Goal: Task Accomplishment & Management: Use online tool/utility

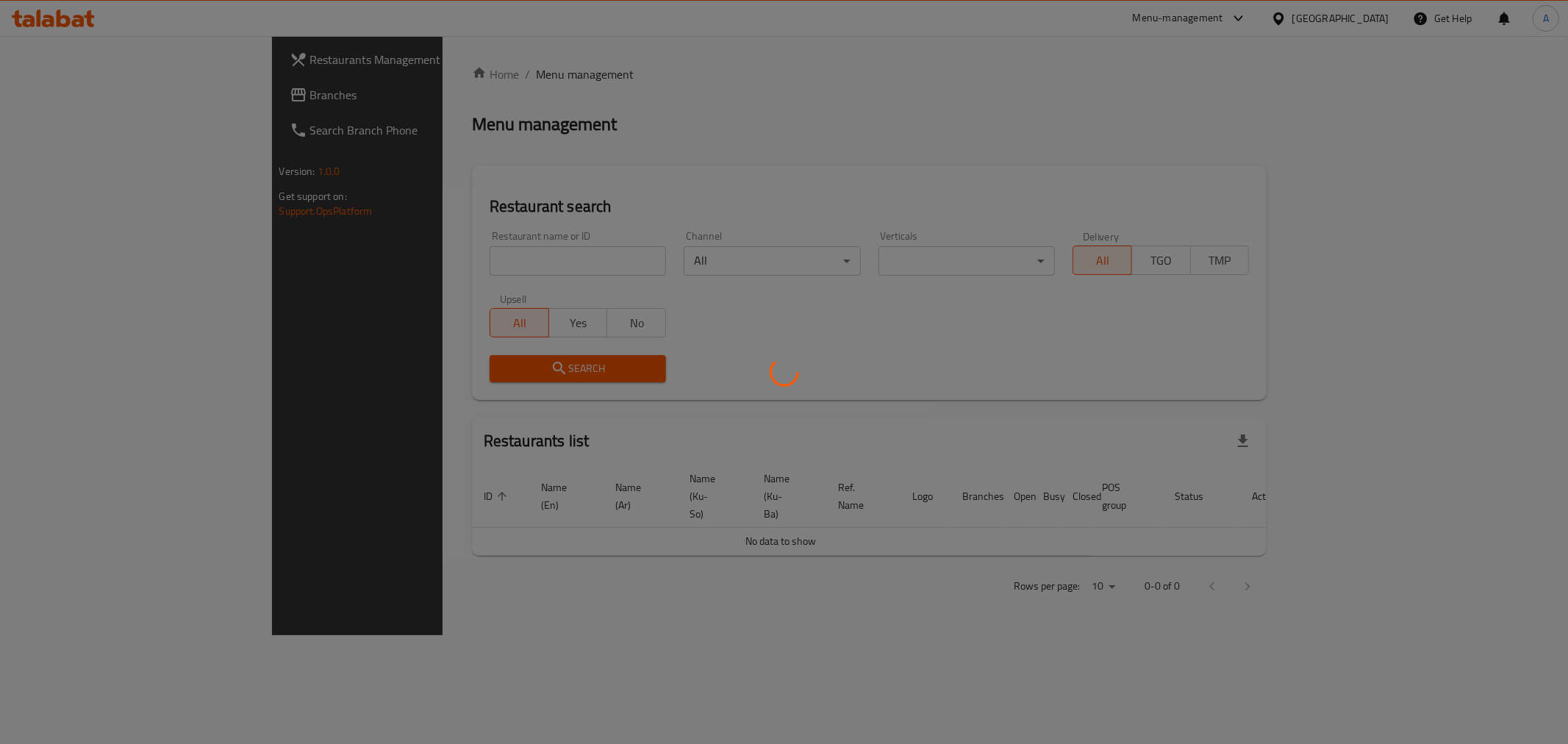
click at [421, 270] on div at bounding box center [784, 372] width 1568 height 744
click at [419, 265] on div at bounding box center [784, 372] width 1568 height 744
click at [419, 255] on div at bounding box center [784, 372] width 1568 height 744
click at [419, 256] on div at bounding box center [784, 372] width 1568 height 744
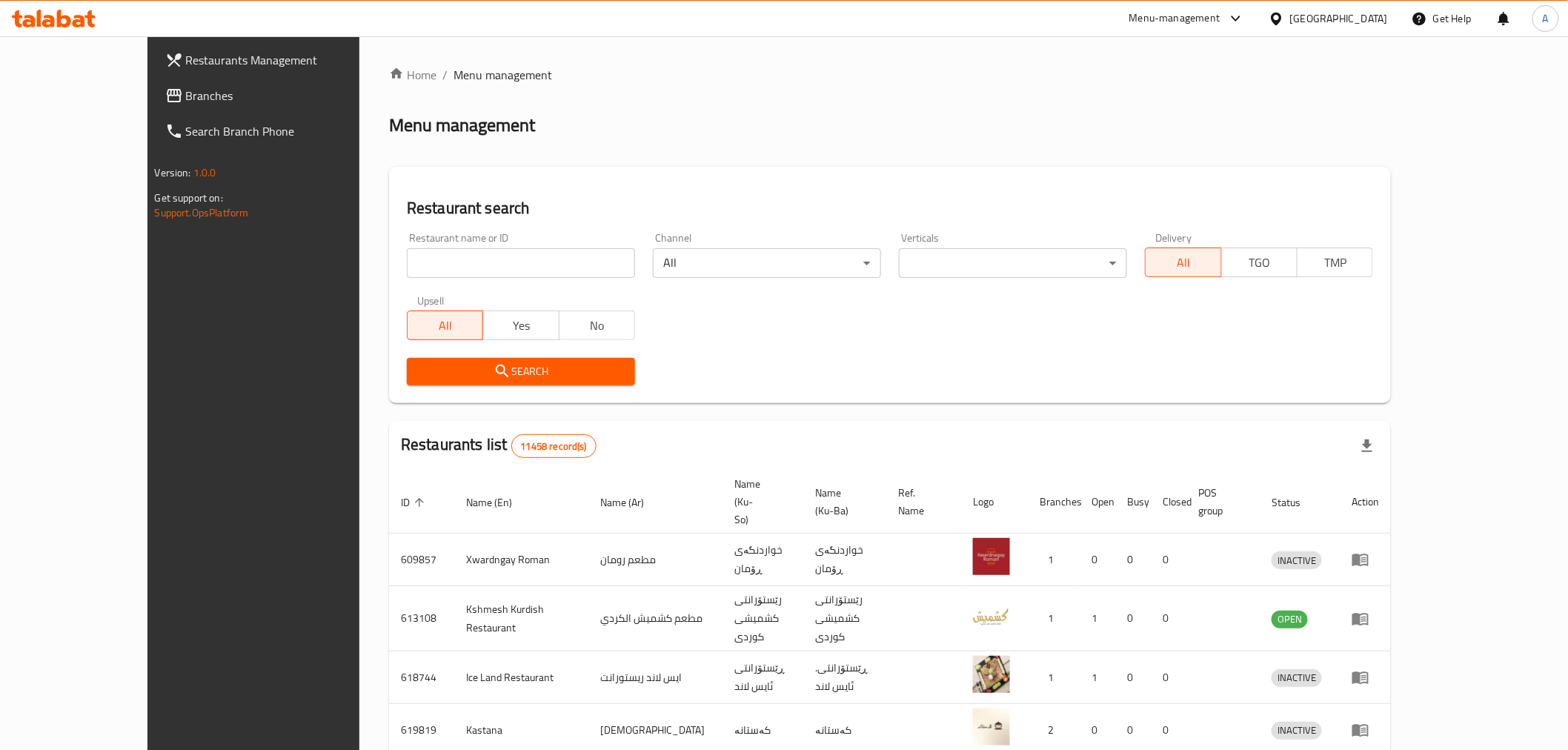
click at [430, 257] on input "search" at bounding box center [521, 263] width 228 height 30
type input "batata hub"
click button "Search" at bounding box center [521, 371] width 228 height 27
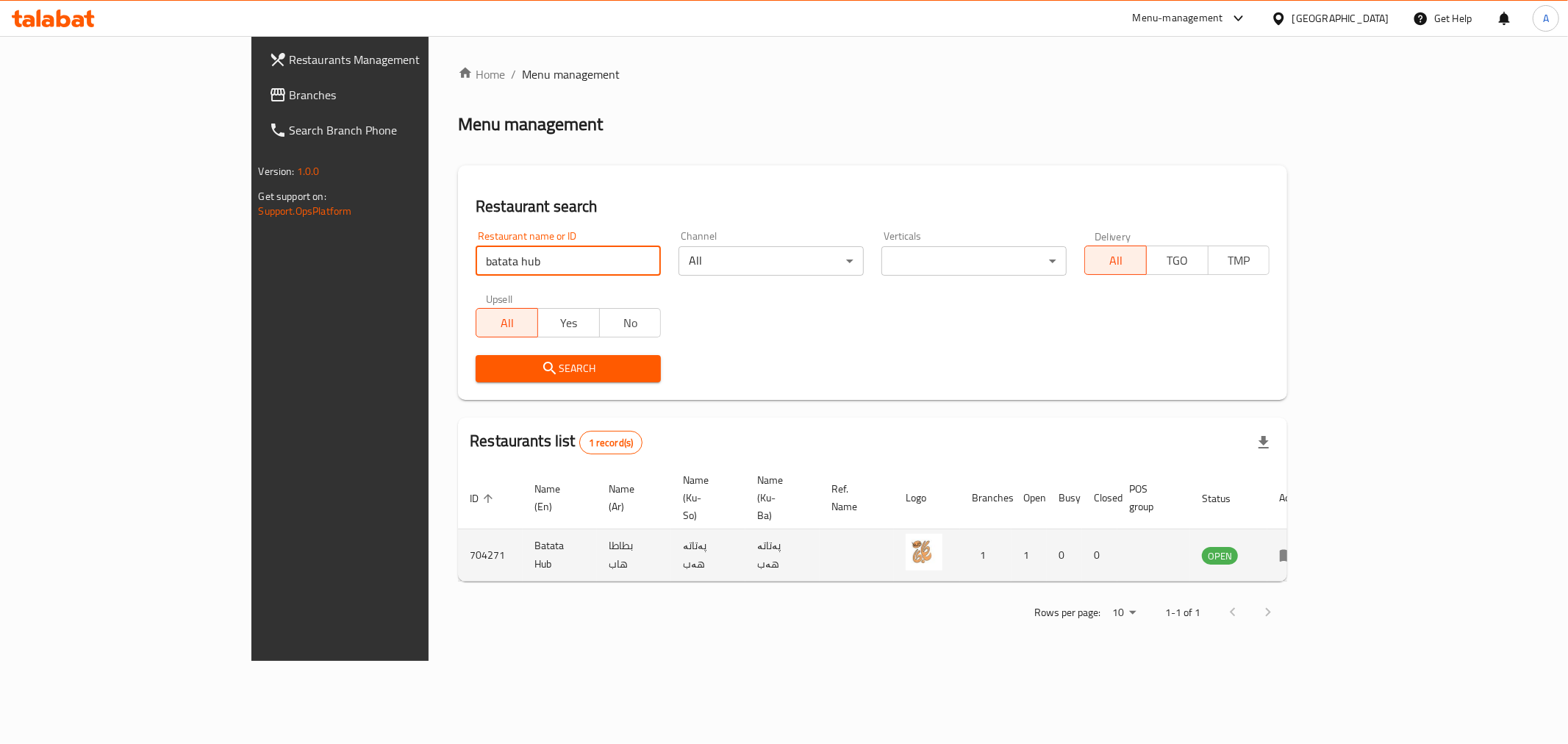
click at [1317, 529] on td "enhanced table" at bounding box center [1292, 555] width 50 height 52
click at [1297, 546] on icon "enhanced table" at bounding box center [1288, 555] width 17 height 17
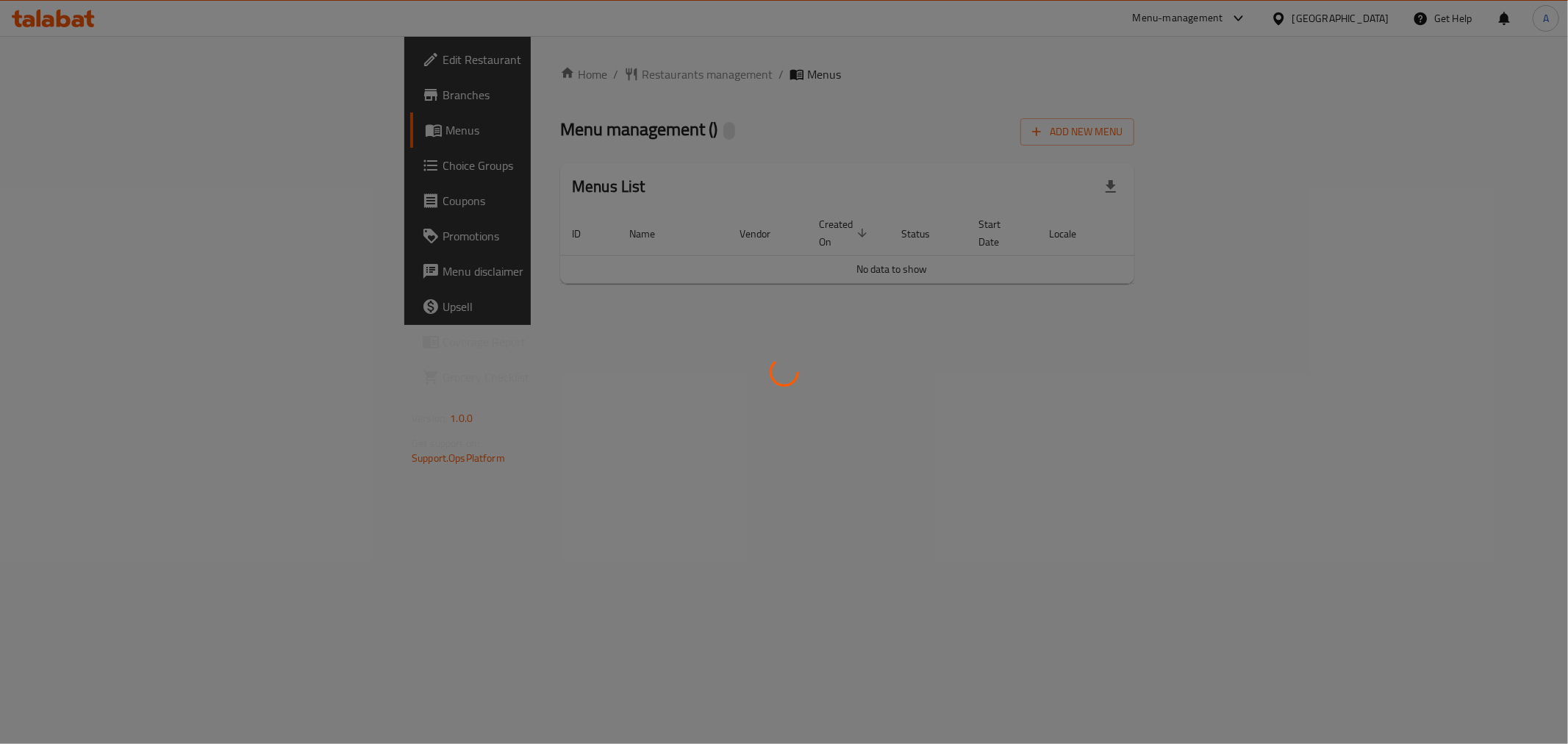
click at [1494, 520] on div at bounding box center [784, 372] width 1568 height 744
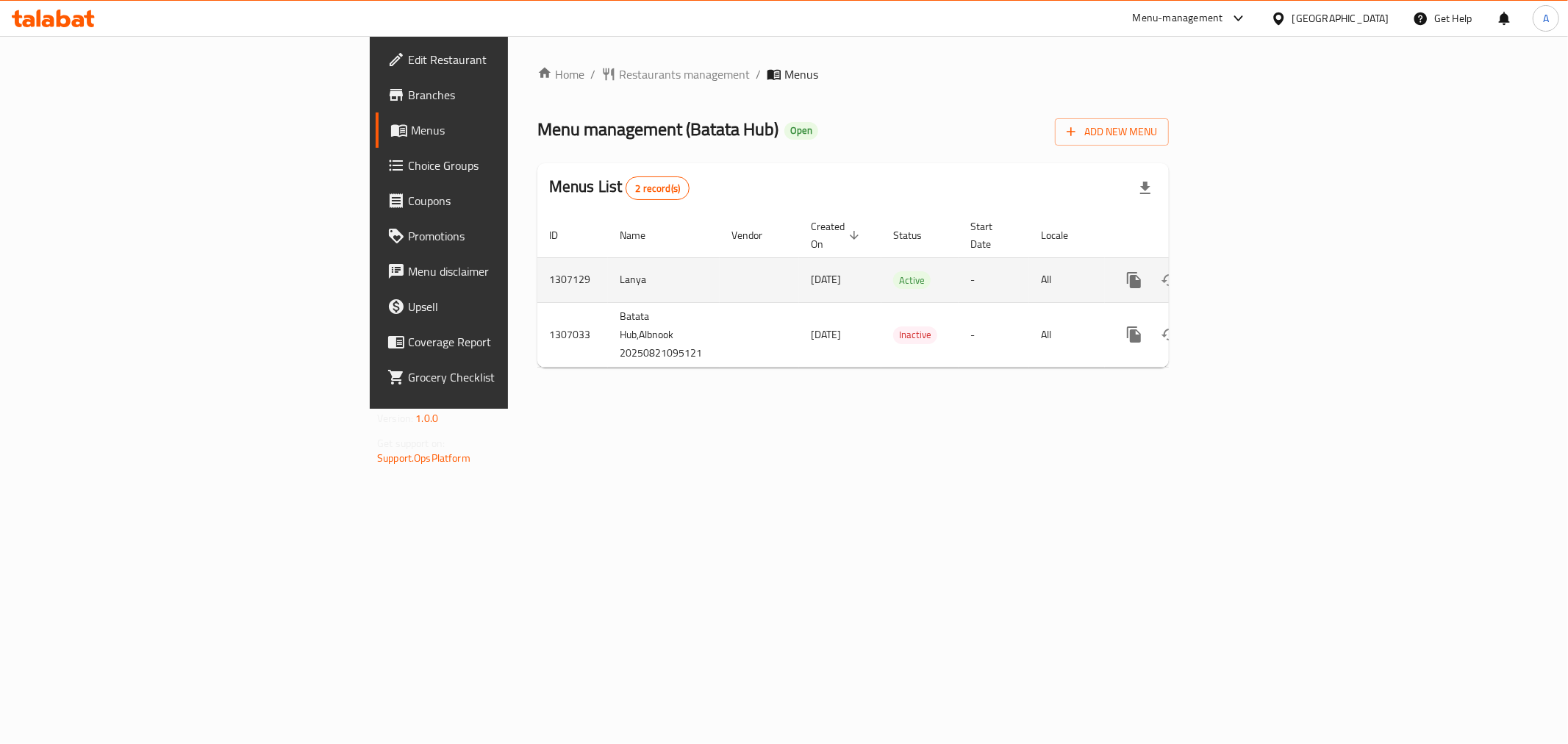
click at [1249, 271] on icon "enhanced table" at bounding box center [1240, 280] width 17 height 17
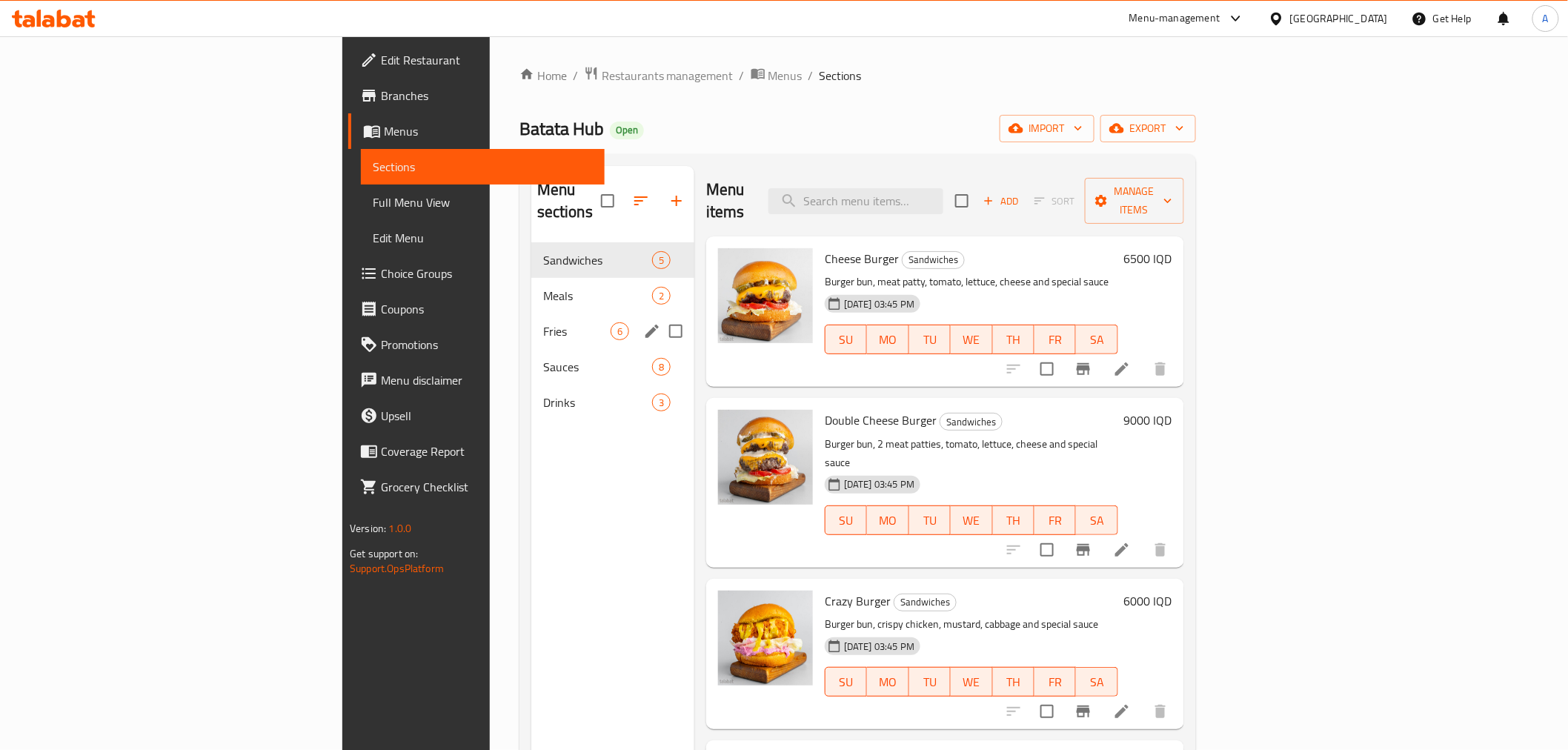
click at [532, 313] on div "Fries 6" at bounding box center [613, 331] width 163 height 36
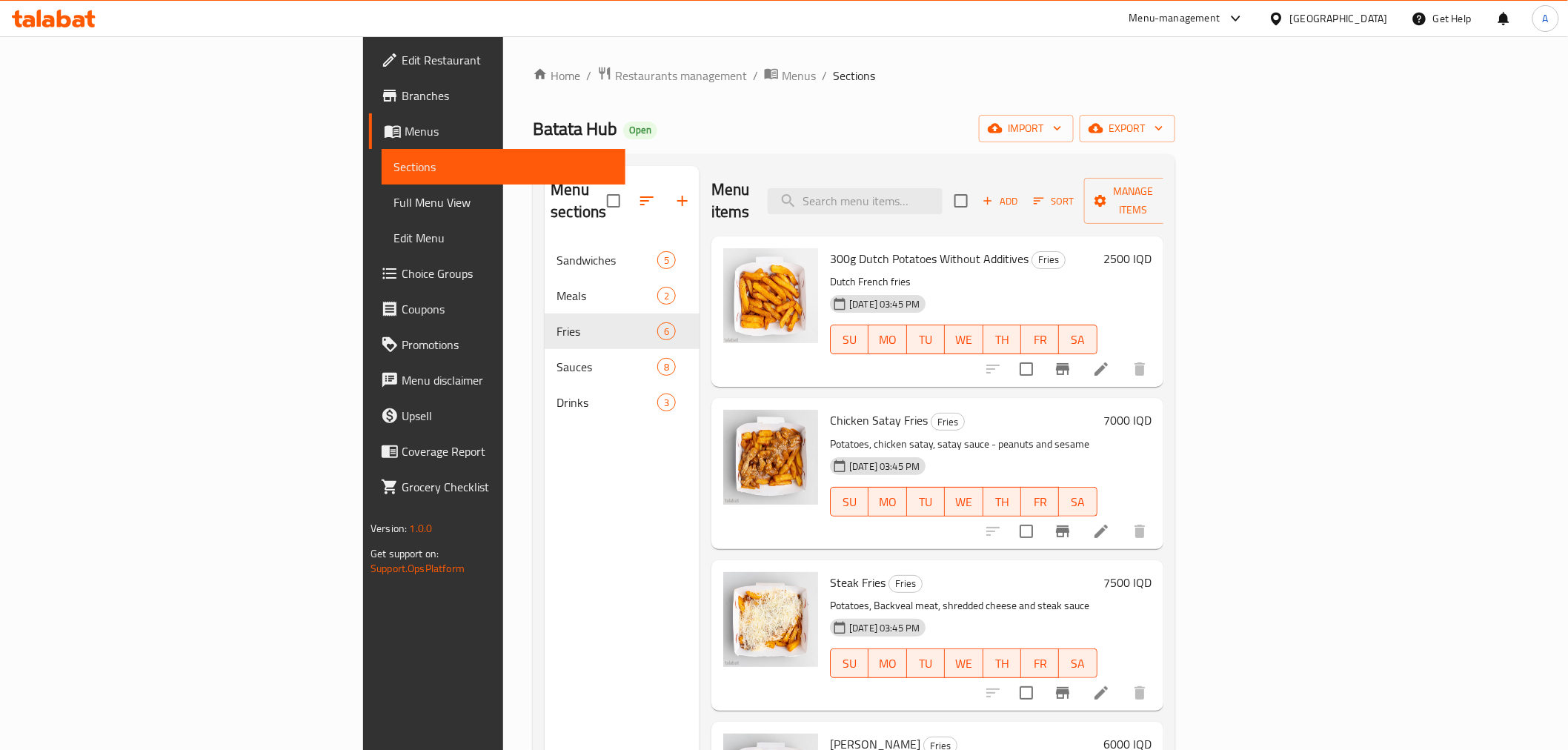
click at [504, 61] on div "Home / Restaurants management / Menus / Sections Batata Hub Open import export …" at bounding box center [854, 496] width 701 height 921
click at [615, 82] on span "Restaurants management" at bounding box center [681, 75] width 132 height 18
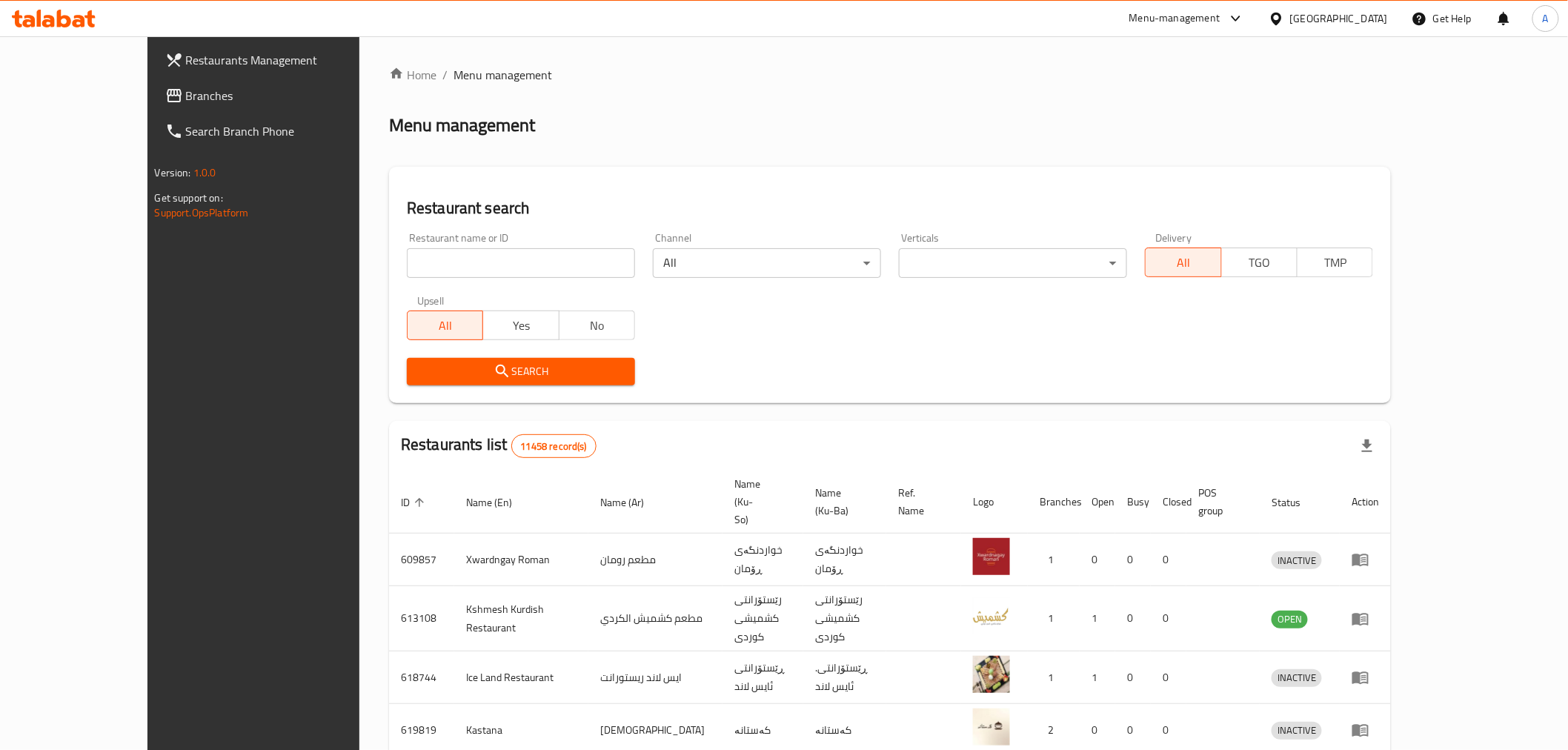
click at [407, 268] on input "search" at bounding box center [521, 263] width 228 height 30
type input "ش"
click button "Search" at bounding box center [521, 371] width 228 height 27
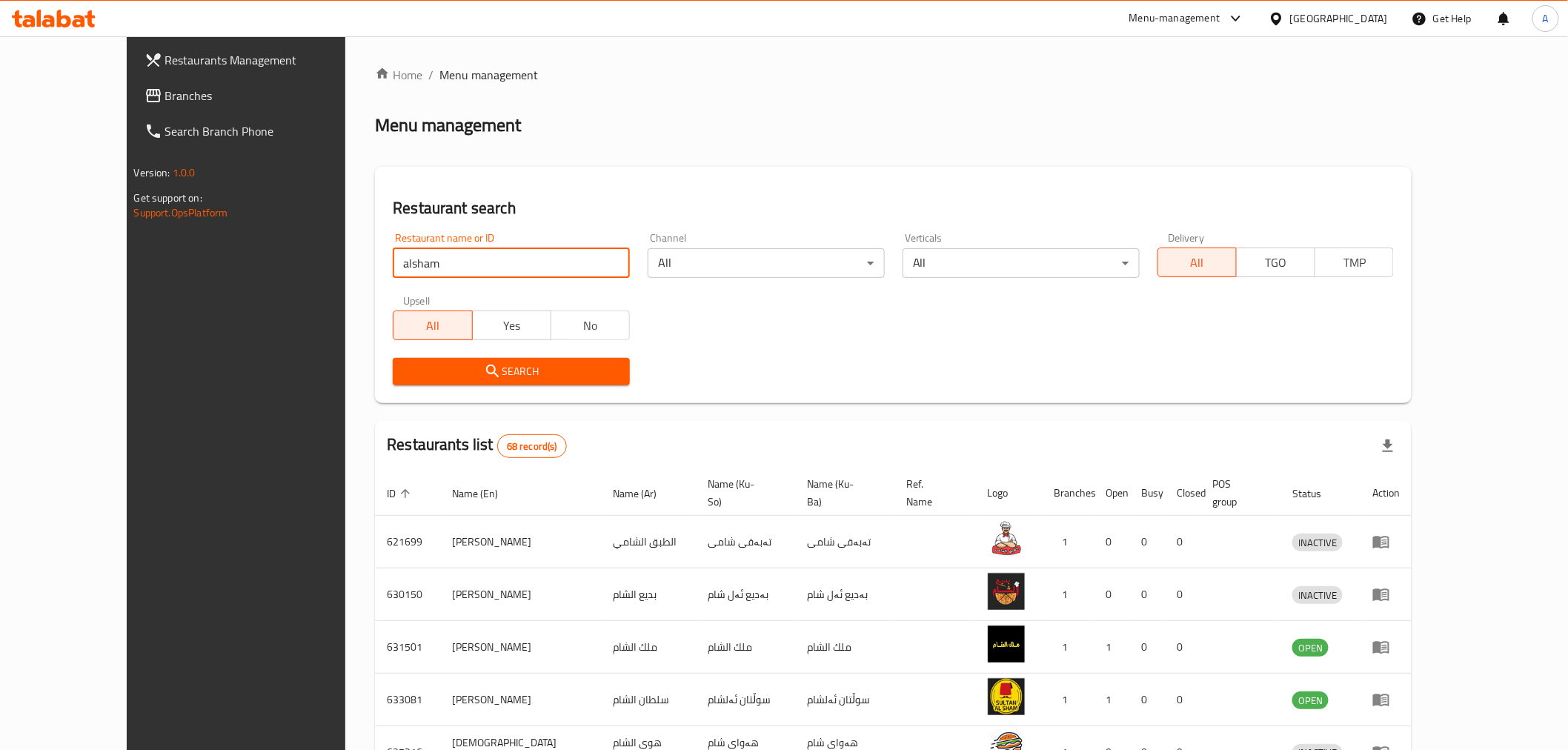
click at [395, 273] on input "alsham" at bounding box center [512, 263] width 237 height 30
click at [432, 388] on div "Search" at bounding box center [512, 372] width 255 height 46
click at [484, 378] on icon "submit" at bounding box center [493, 371] width 18 height 18
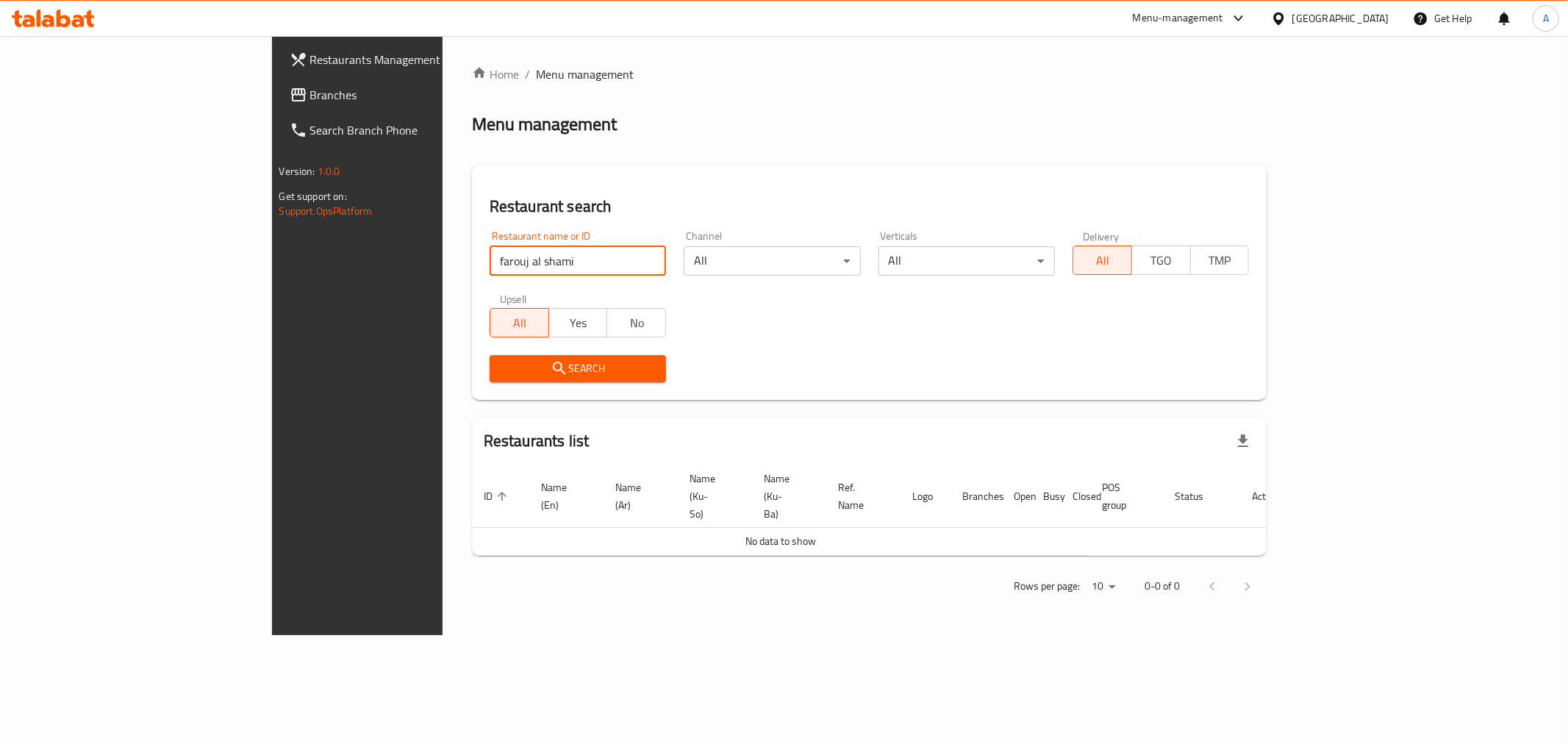
click at [513, 252] on input "farouj al shami" at bounding box center [578, 261] width 177 height 30
click at [490, 262] on input "farouj al shami" at bounding box center [578, 261] width 177 height 30
type input "farouj alshami"
click button "Search" at bounding box center [578, 368] width 177 height 27
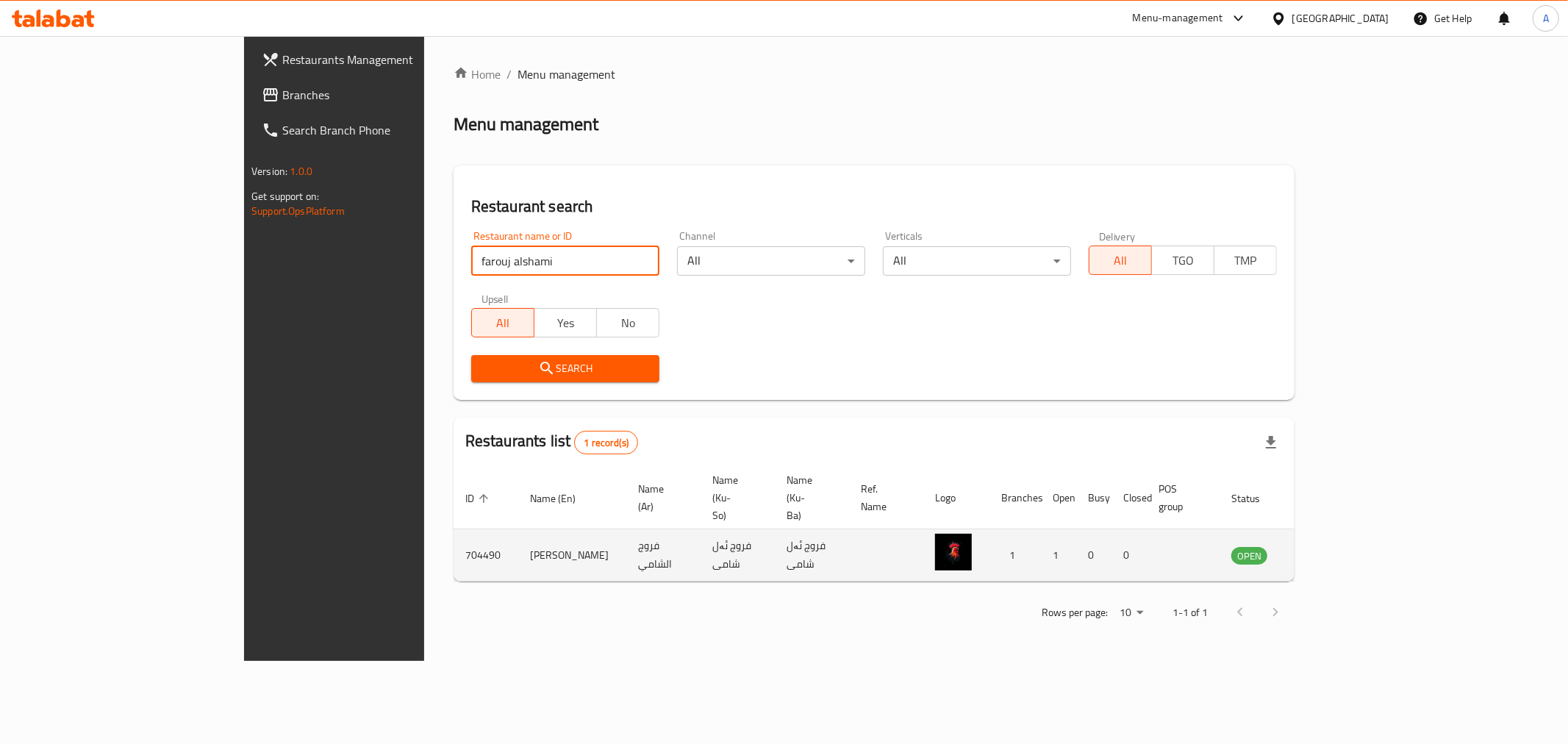
click at [1325, 550] on icon "enhanced table" at bounding box center [1317, 556] width 17 height 12
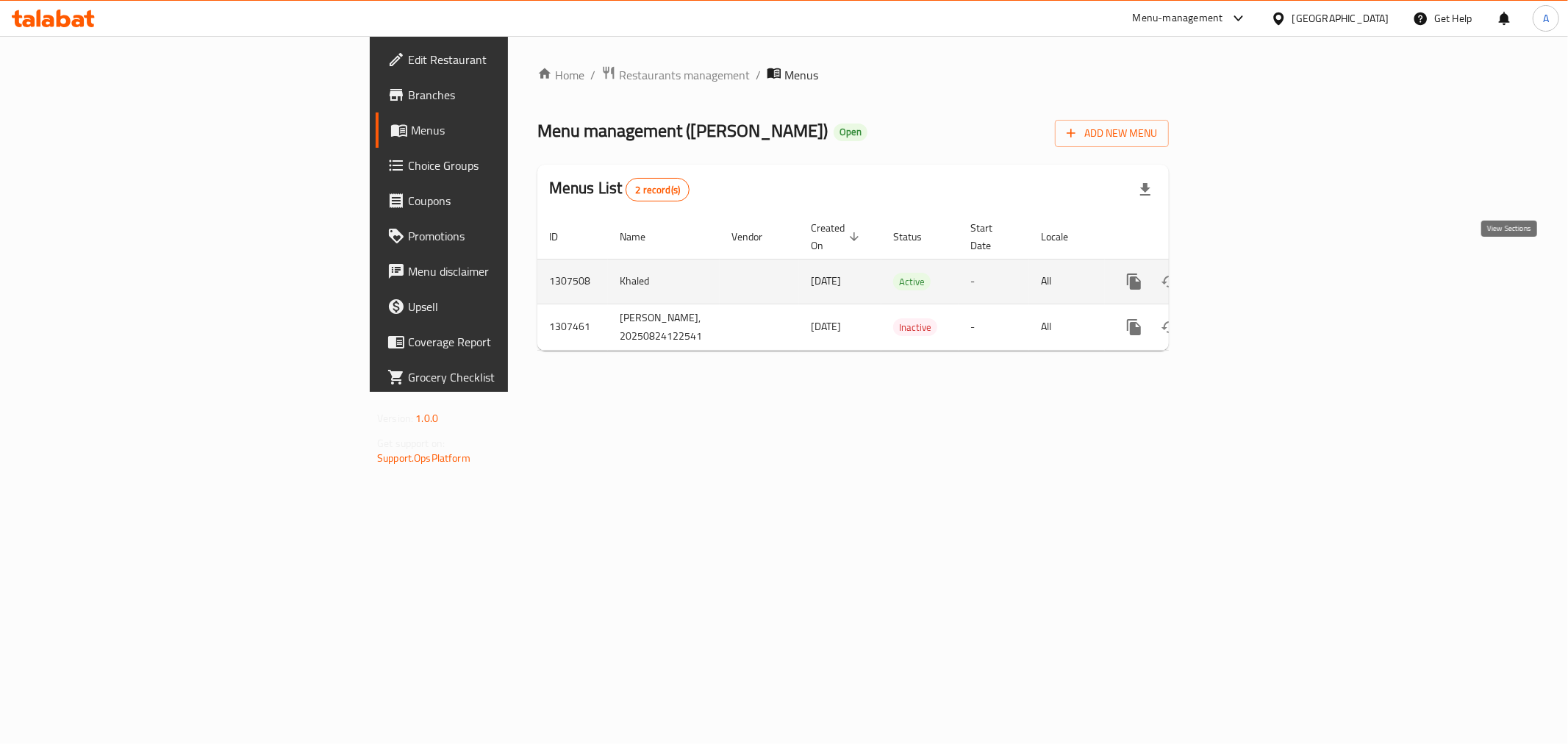
click at [1249, 272] on icon "enhanced table" at bounding box center [1240, 281] width 17 height 17
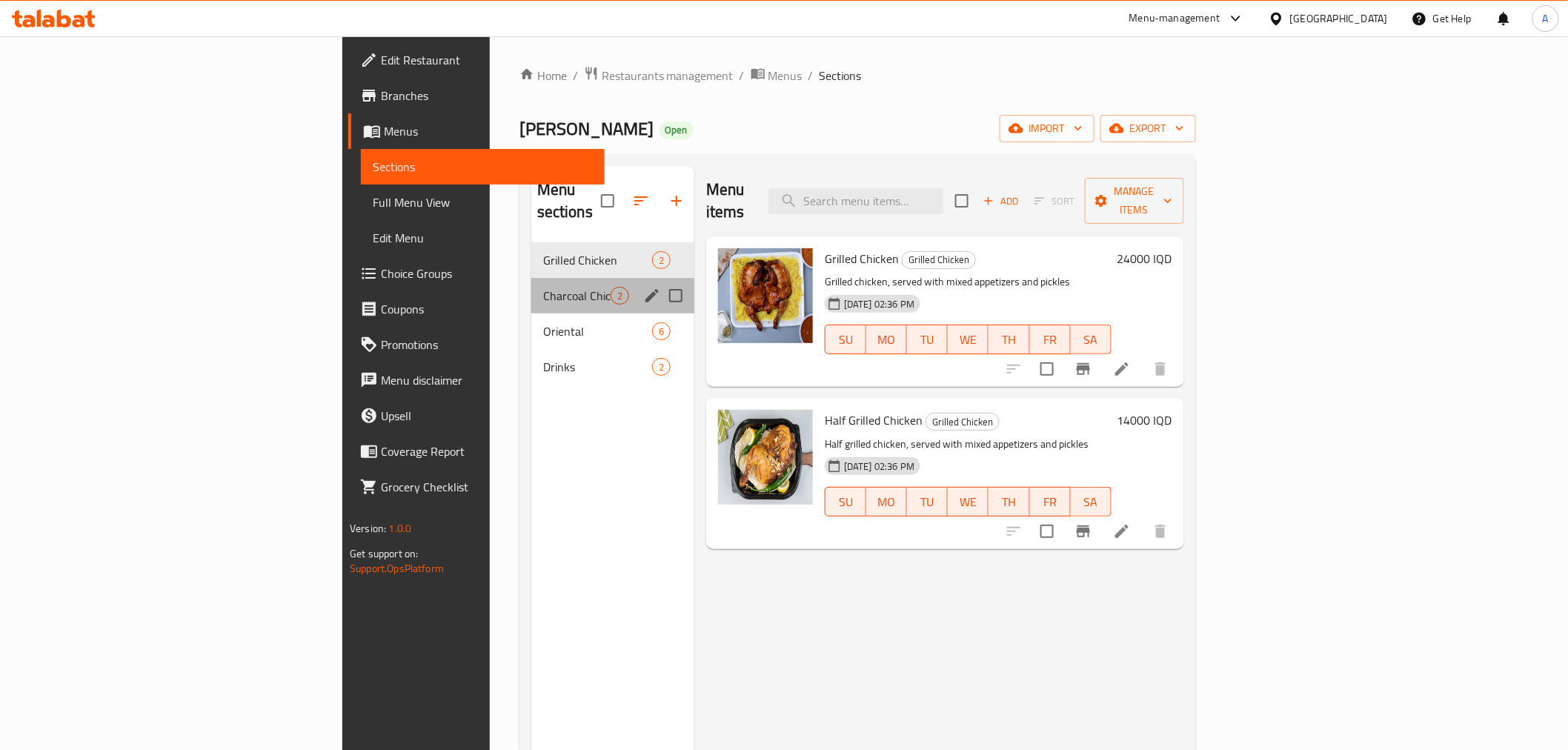
click at [532, 278] on div "Charcoal Chicken 2" at bounding box center [613, 296] width 163 height 36
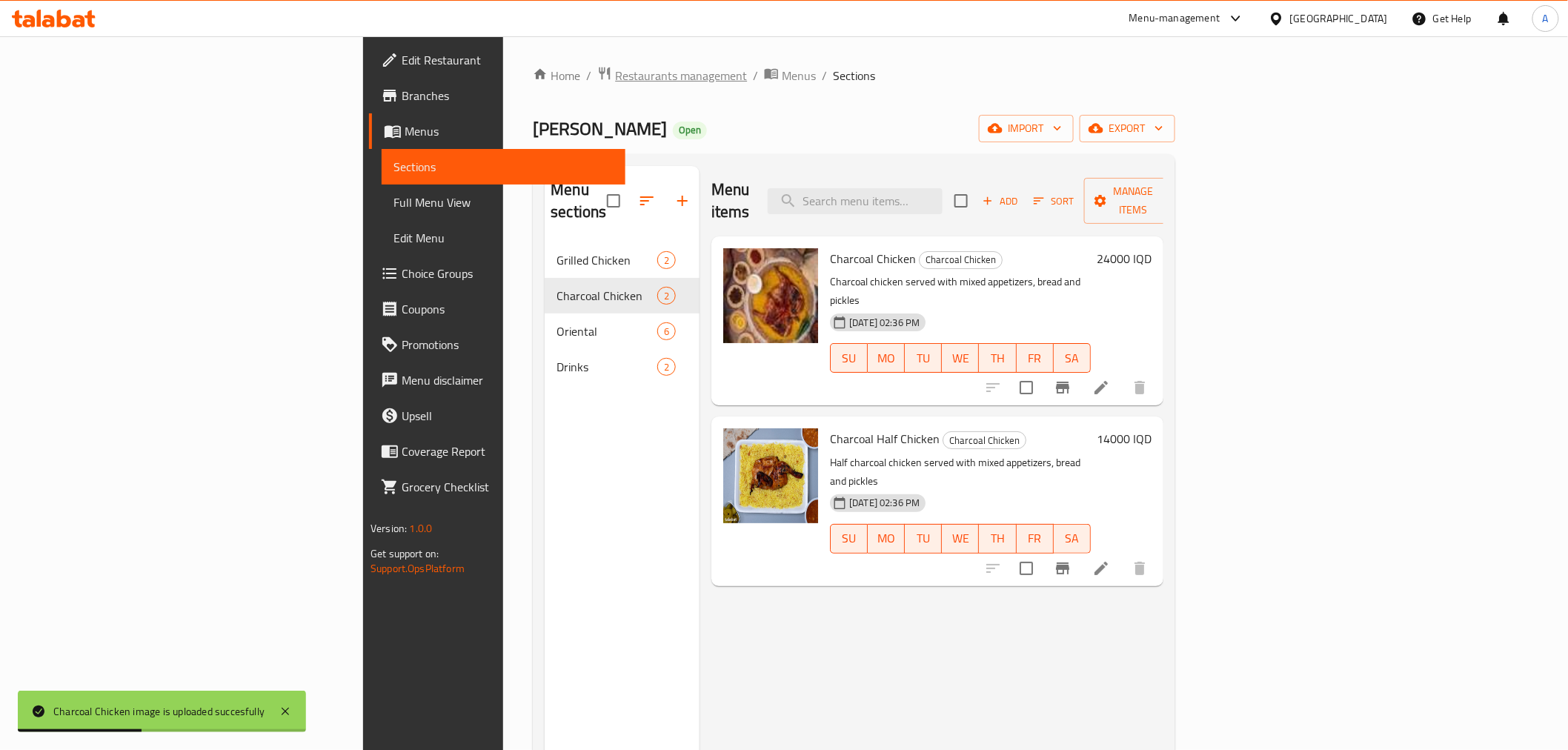
click at [615, 69] on span "Restaurants management" at bounding box center [681, 75] width 132 height 18
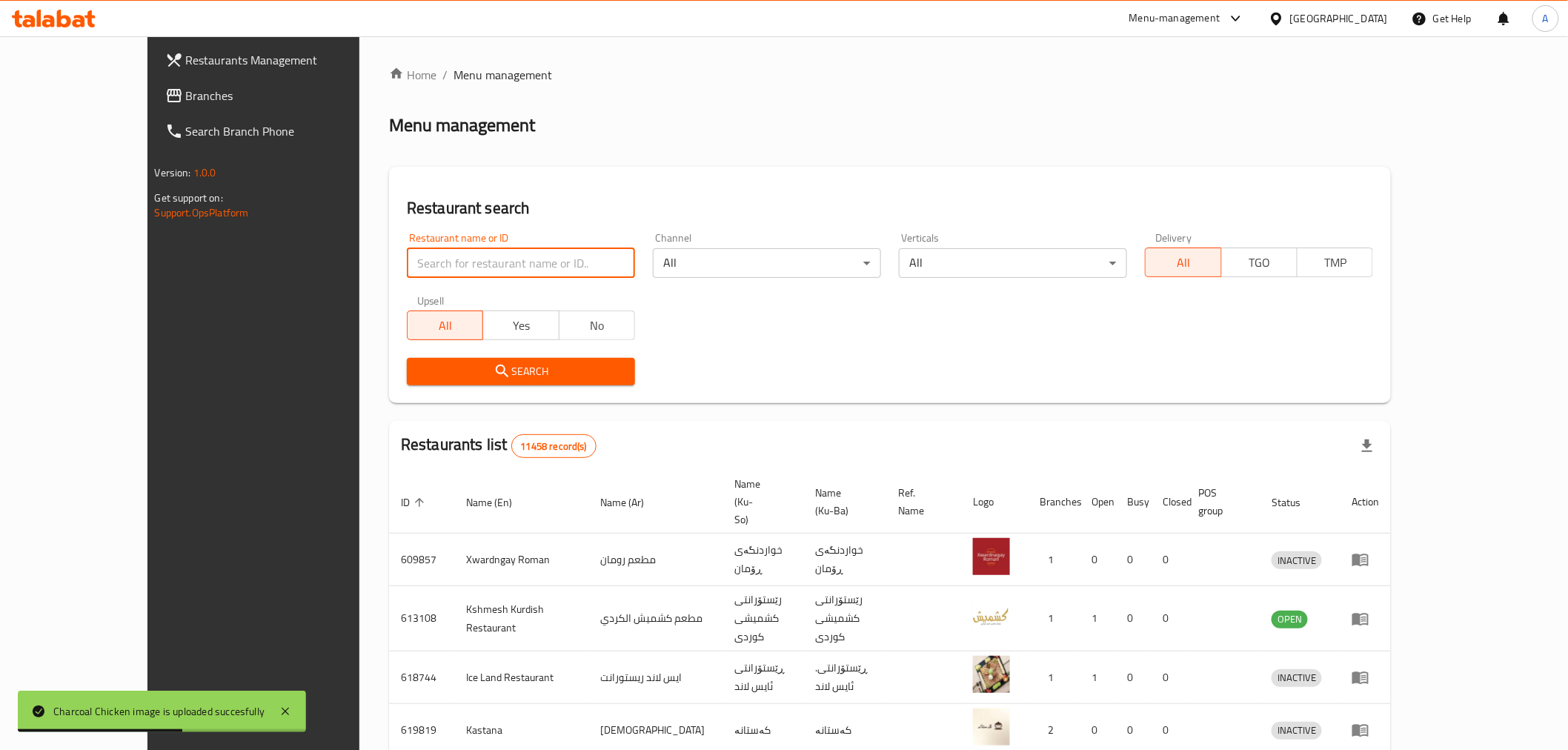
click at [407, 270] on input "search" at bounding box center [521, 263] width 228 height 30
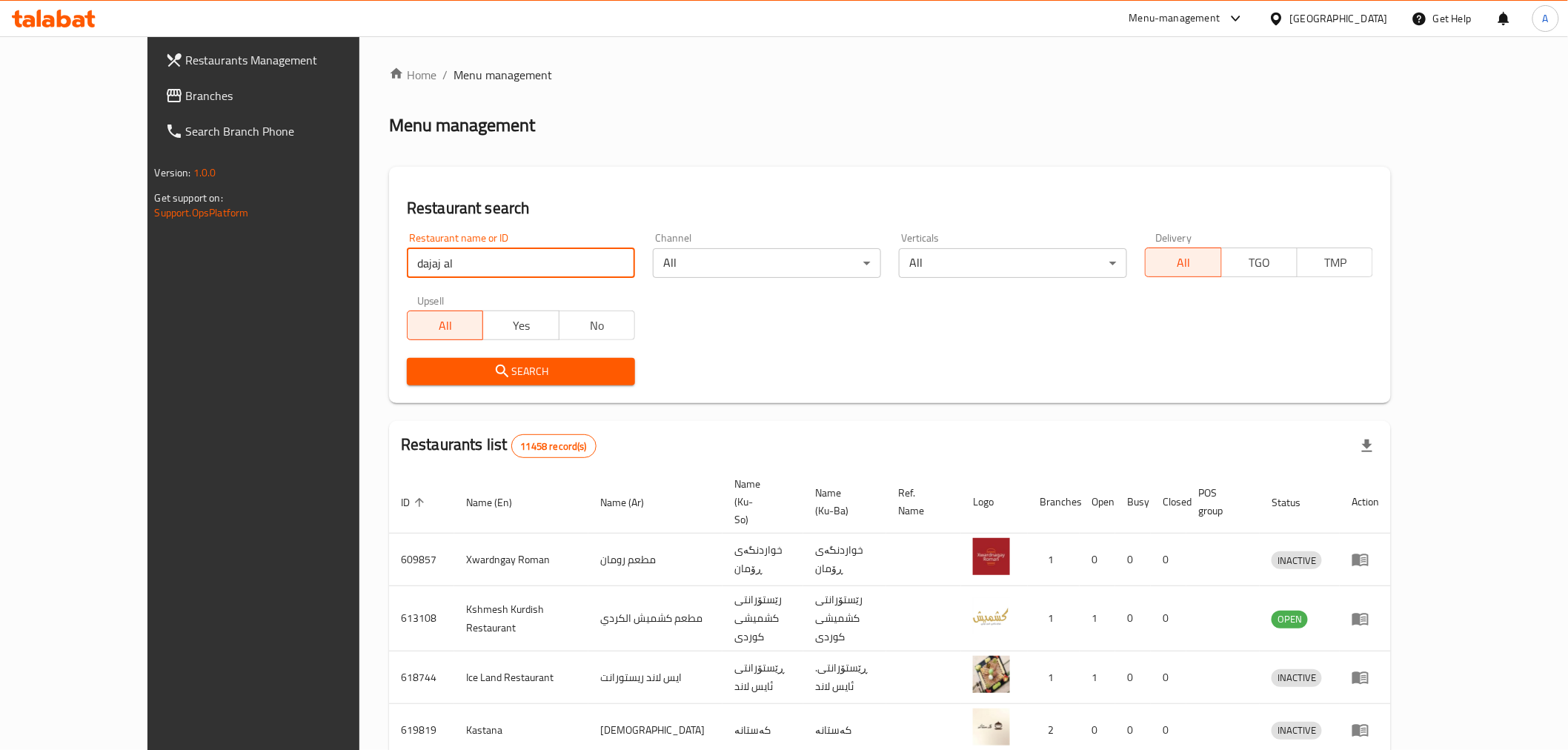
type input "[PERSON_NAME]"
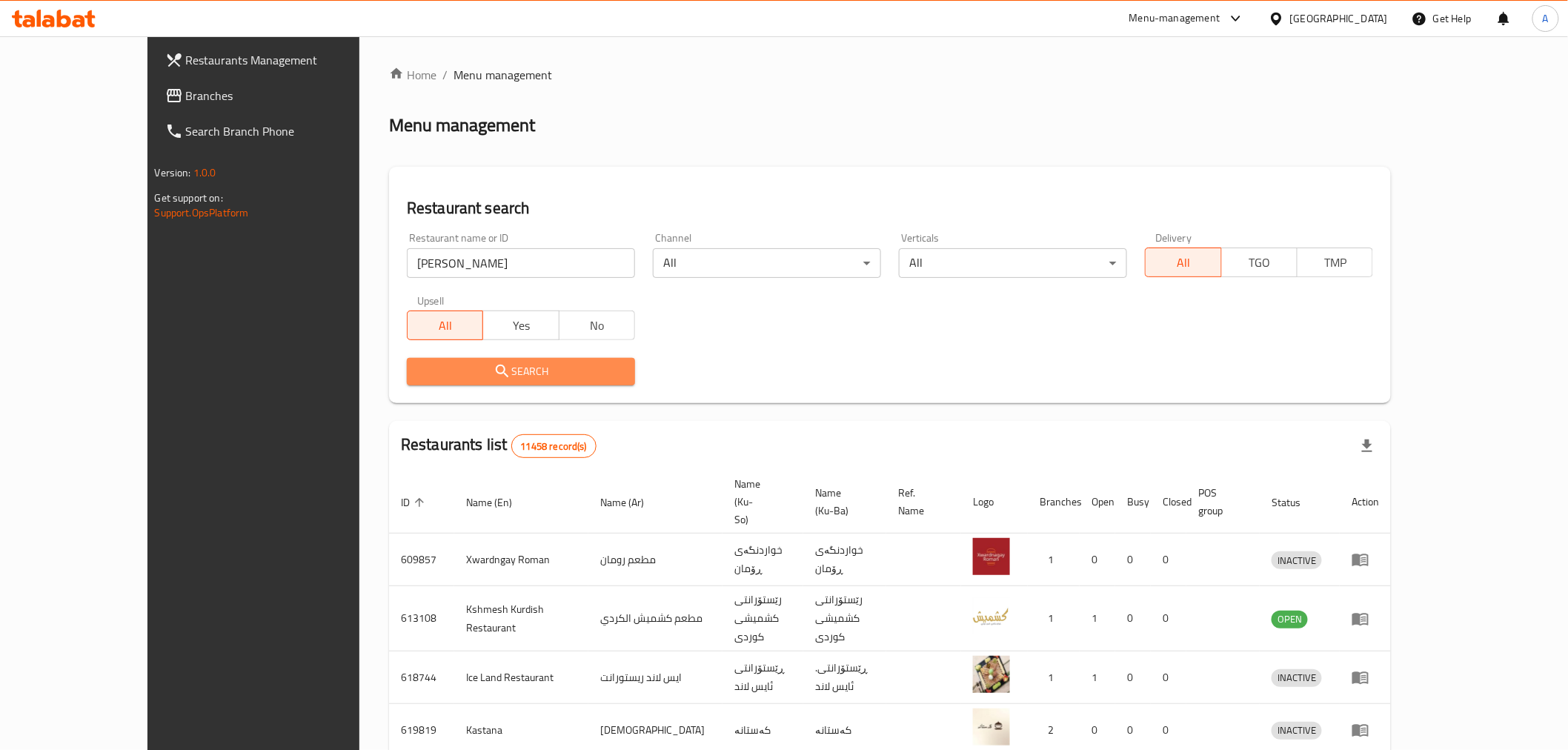
click at [437, 363] on span "Search" at bounding box center [520, 371] width 204 height 18
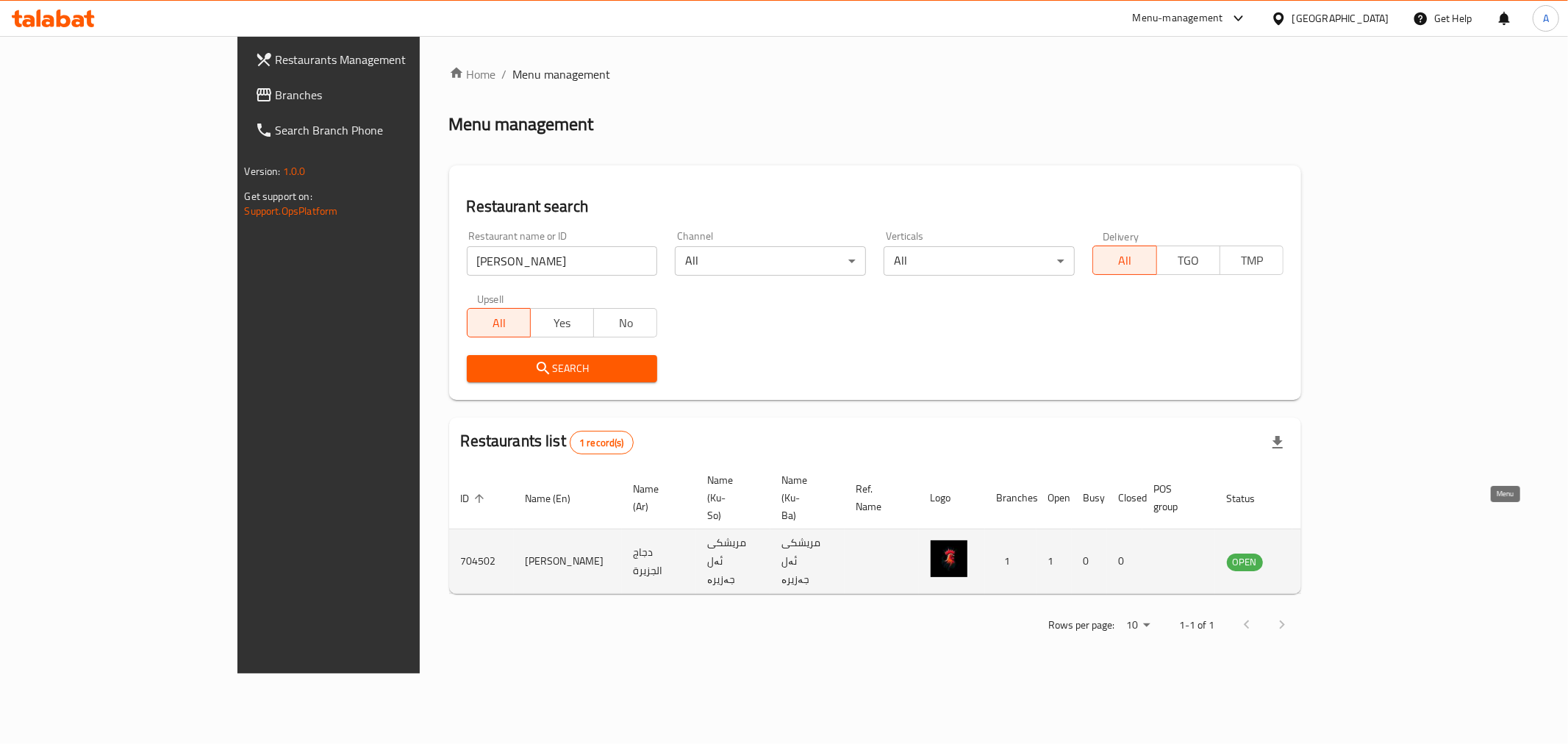
click at [1318, 560] on icon "enhanced table" at bounding box center [1316, 562] width 5 height 6
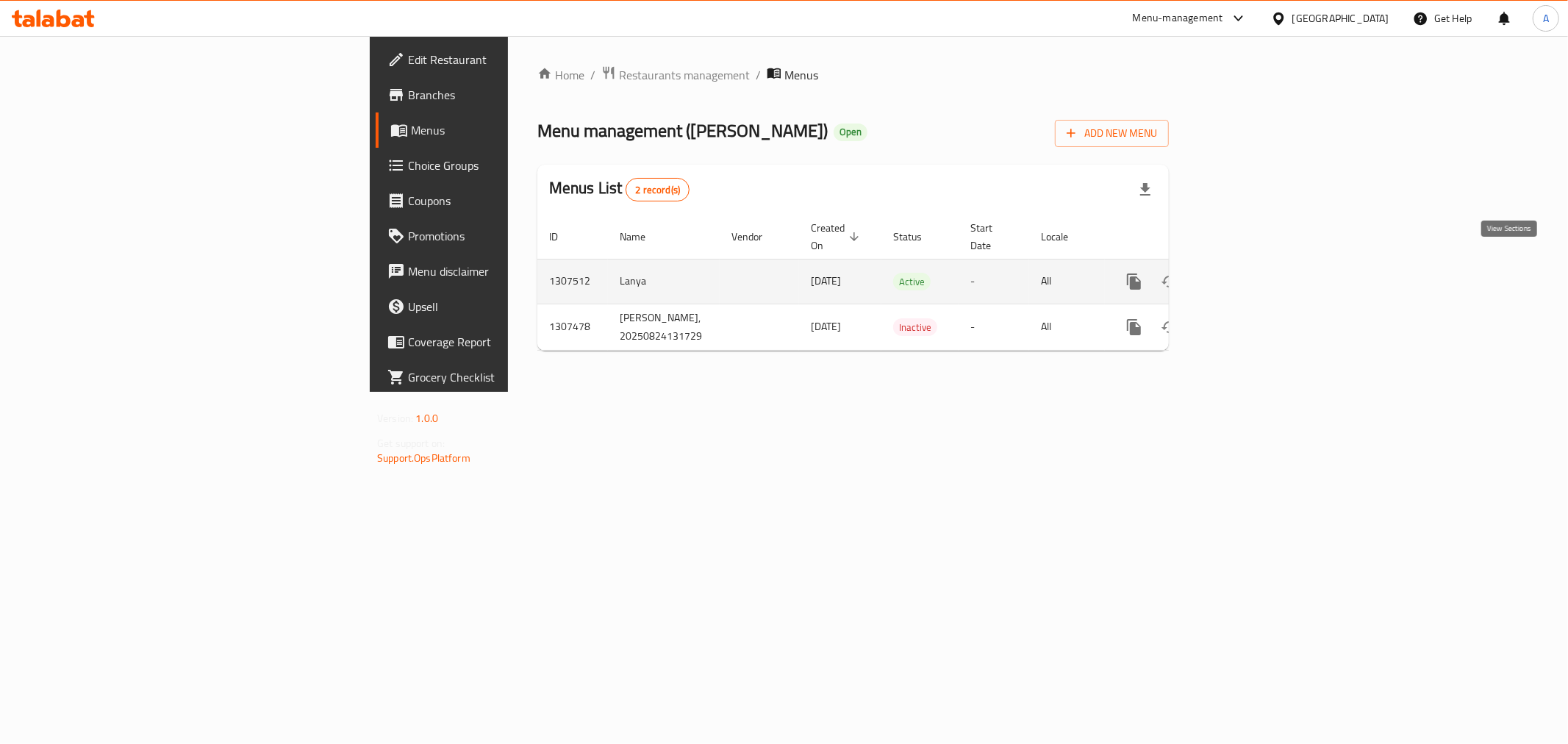
click at [1257, 264] on link "enhanced table" at bounding box center [1240, 281] width 36 height 36
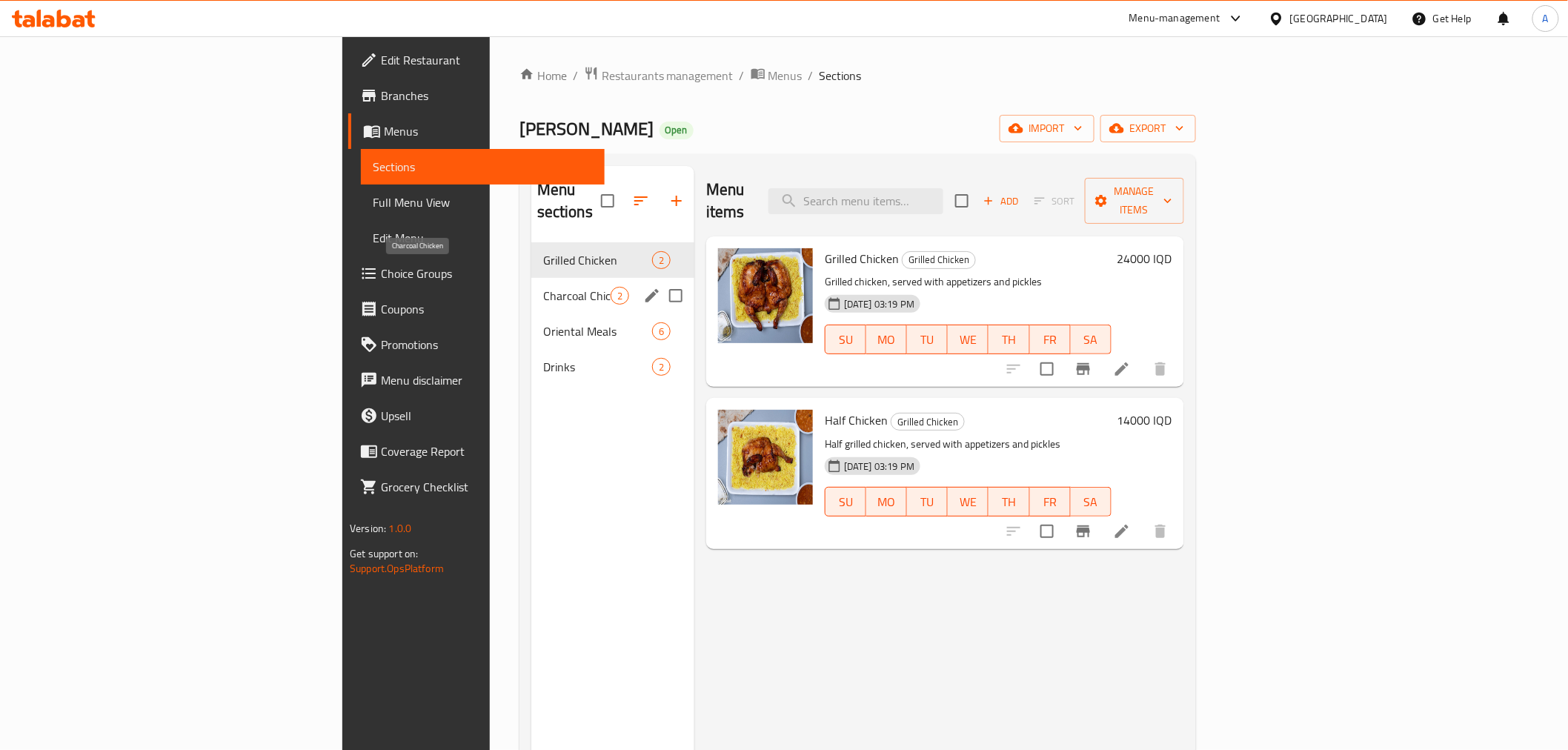
click at [532, 278] on div "Charcoal Chicken 2" at bounding box center [613, 296] width 163 height 36
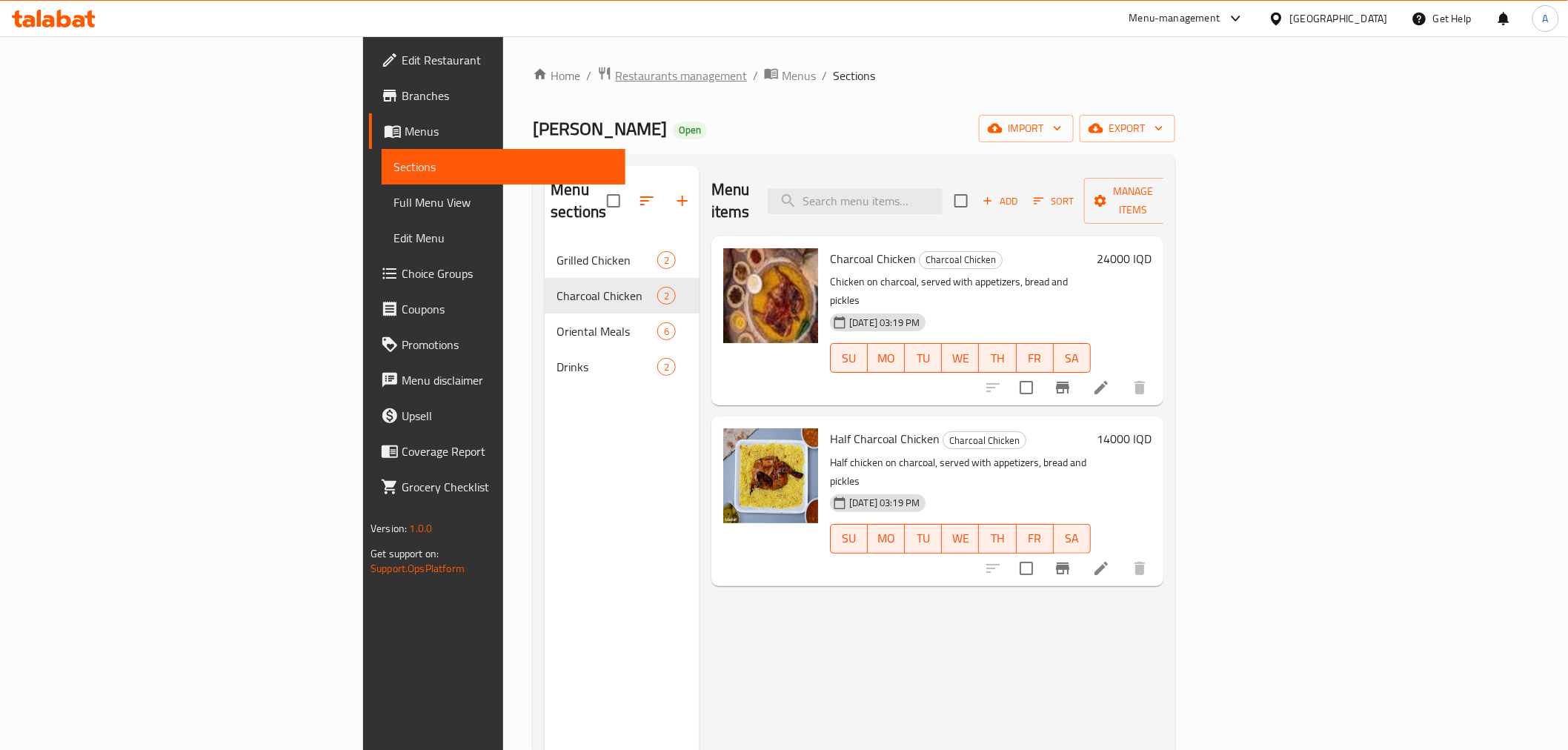
click at [615, 70] on span "Restaurants management" at bounding box center [681, 75] width 132 height 18
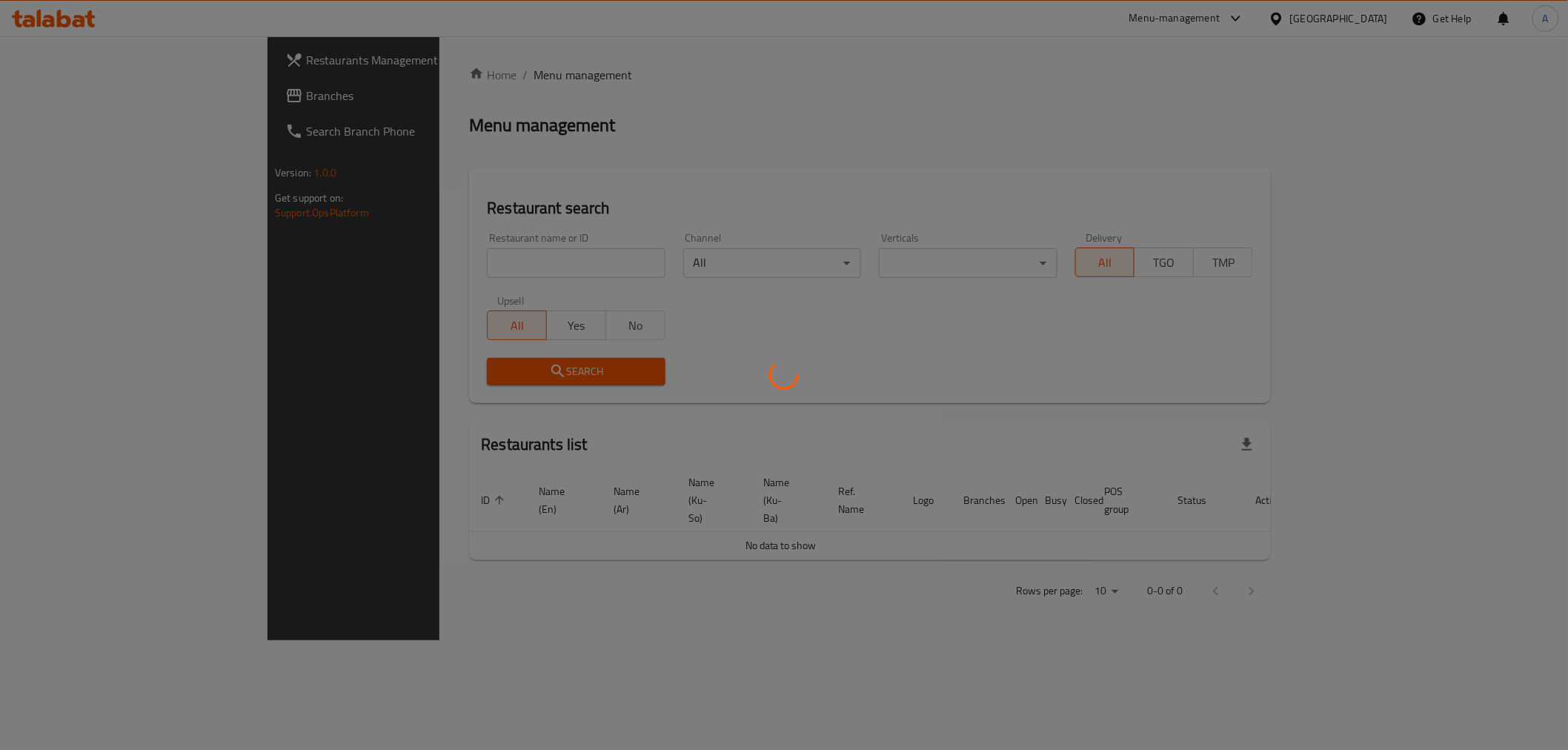
click at [401, 284] on div at bounding box center [784, 375] width 1568 height 750
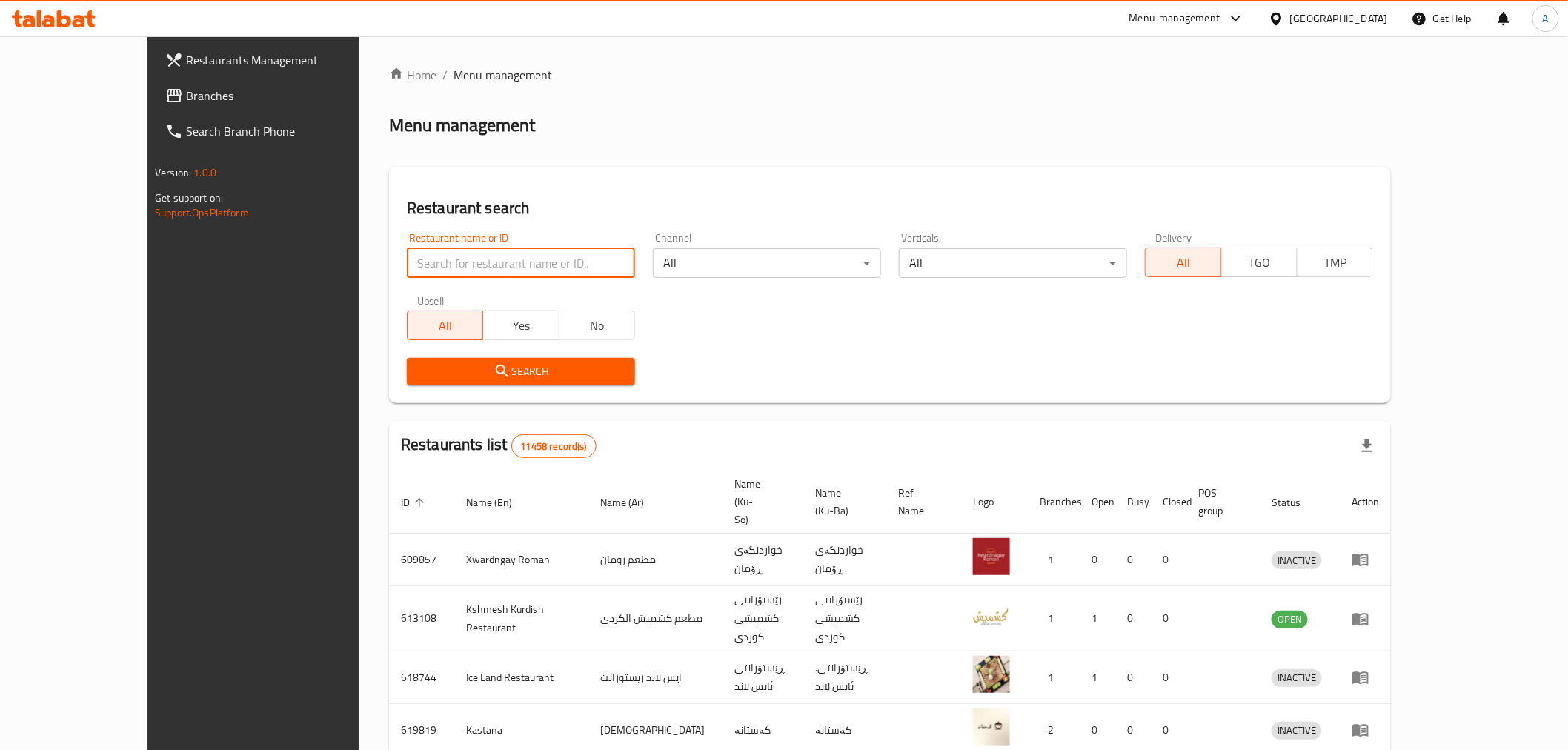
click at [407, 262] on input "search" at bounding box center [521, 263] width 228 height 30
type input "س"
type input "f"
type input "batata hub"
click at [469, 375] on span "Search" at bounding box center [520, 371] width 204 height 18
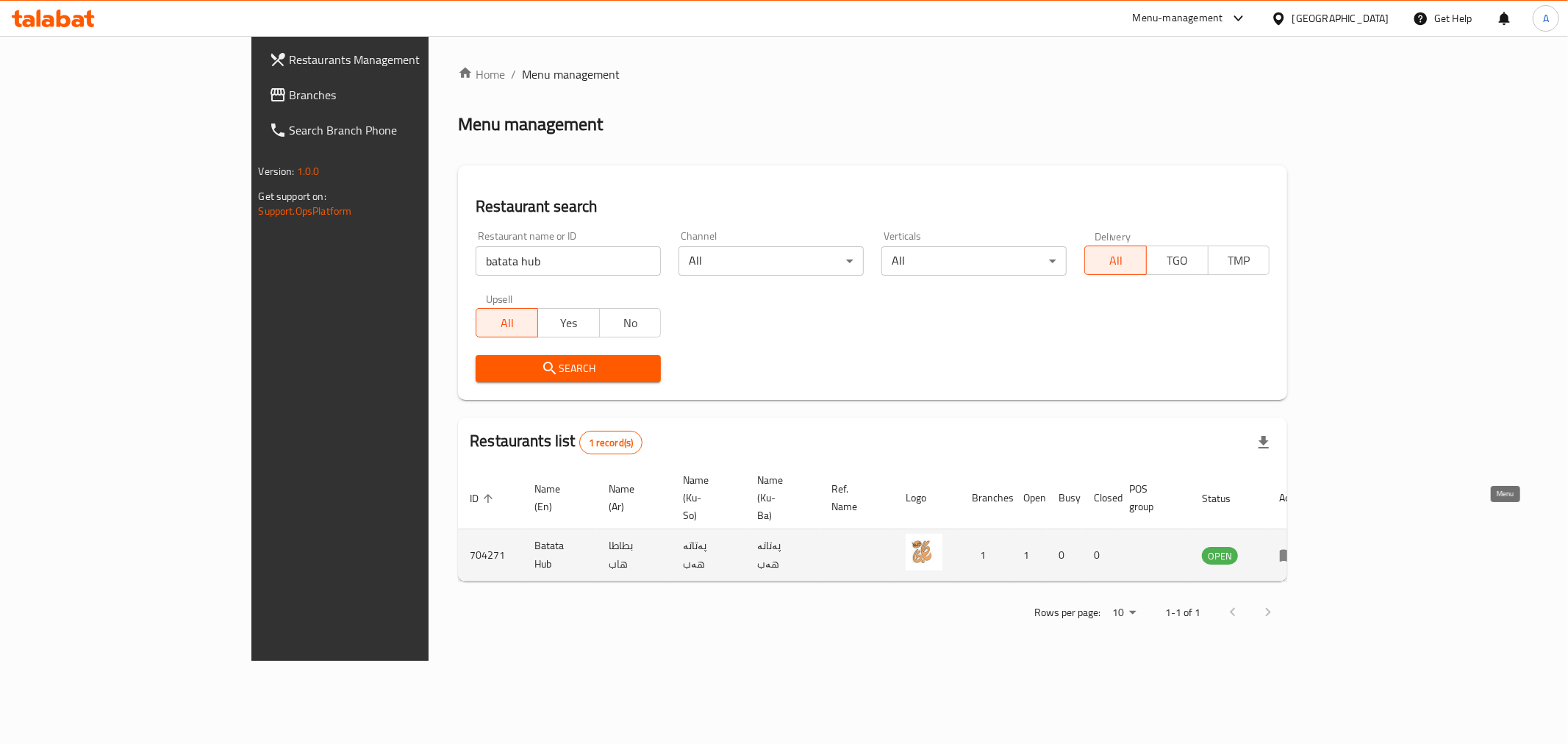
click at [1296, 550] on icon "enhanced table" at bounding box center [1288, 556] width 17 height 12
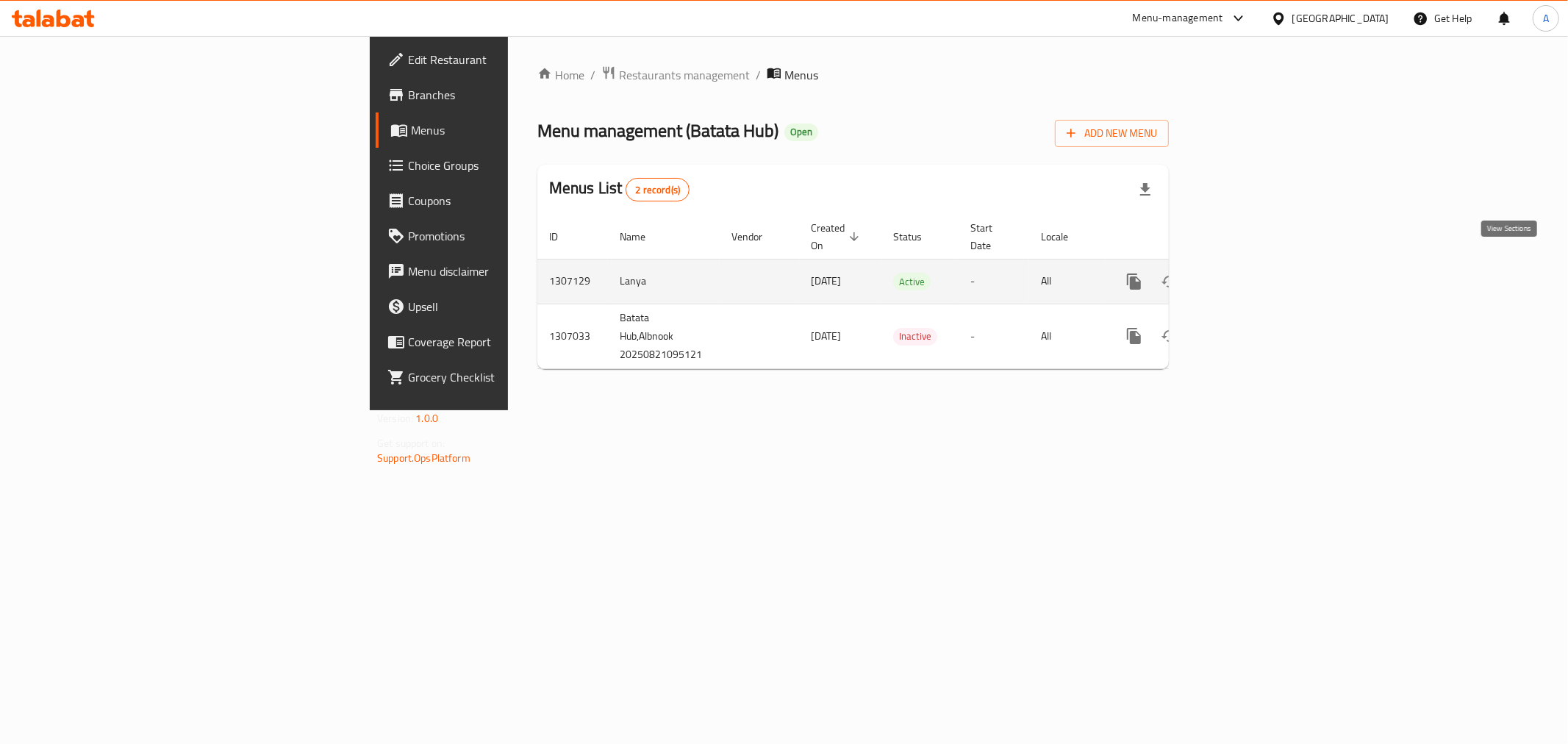
click at [1249, 272] on icon "enhanced table" at bounding box center [1240, 281] width 17 height 17
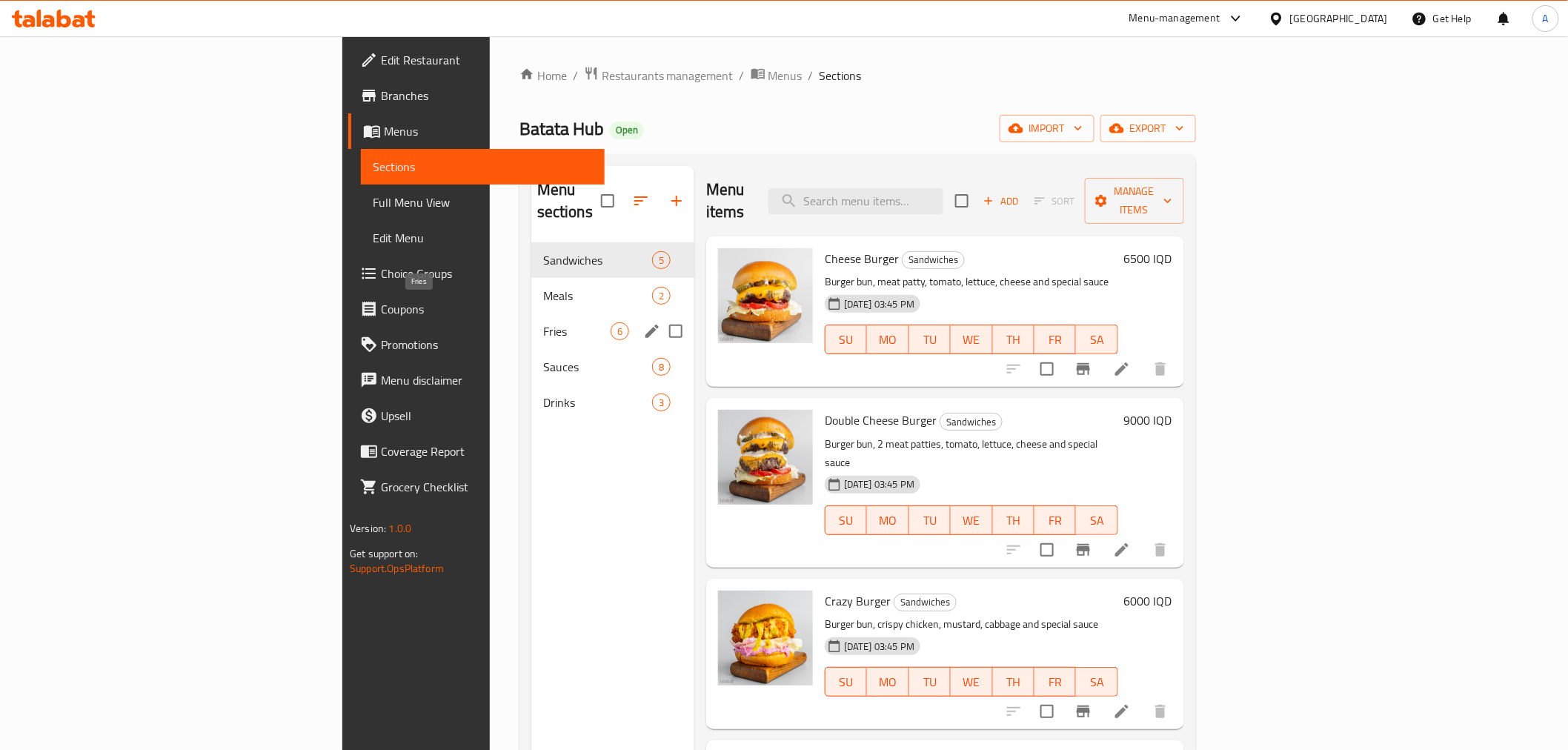
click at [543, 322] on span "Fries" at bounding box center [576, 331] width 68 height 18
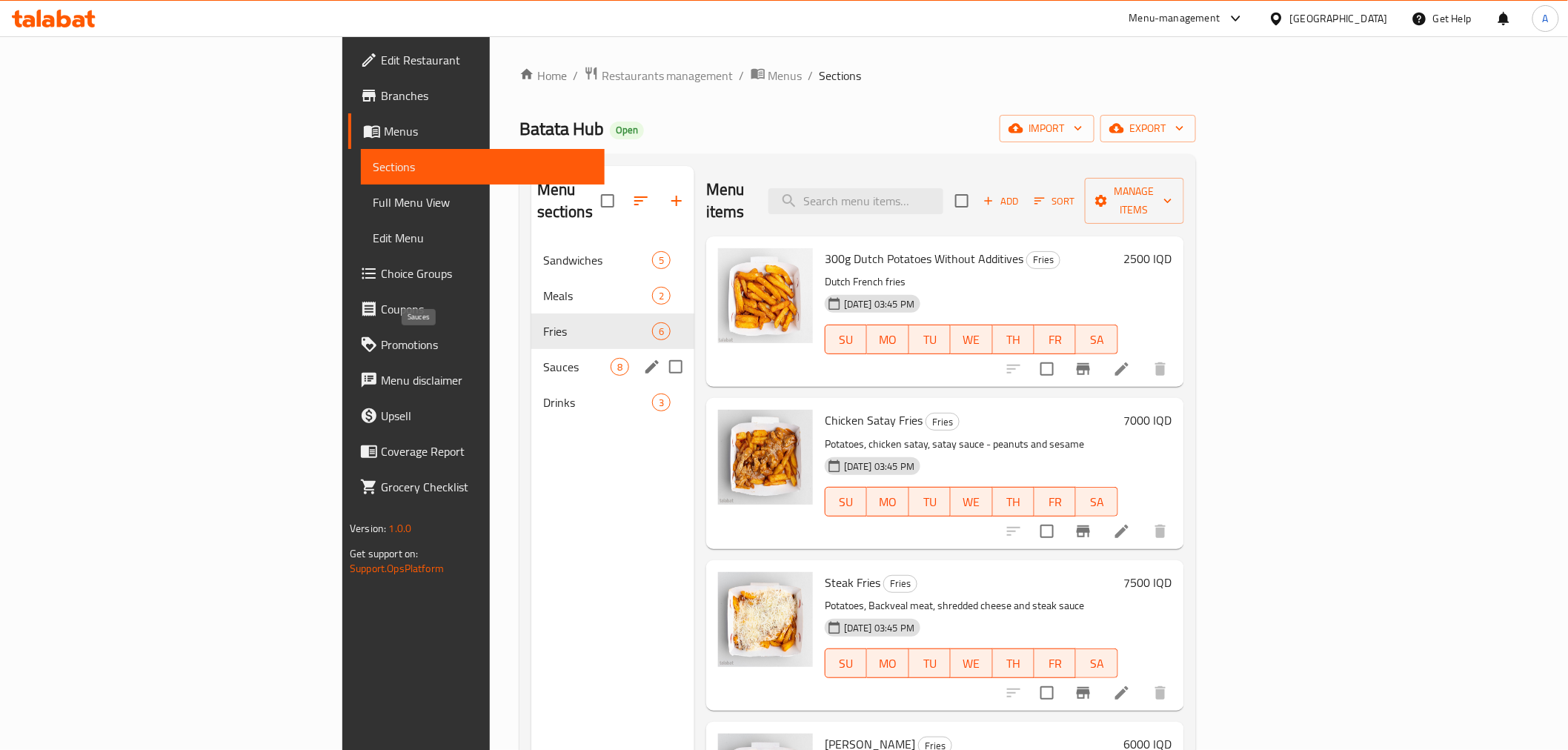
click at [543, 358] on span "Sauces" at bounding box center [576, 367] width 68 height 18
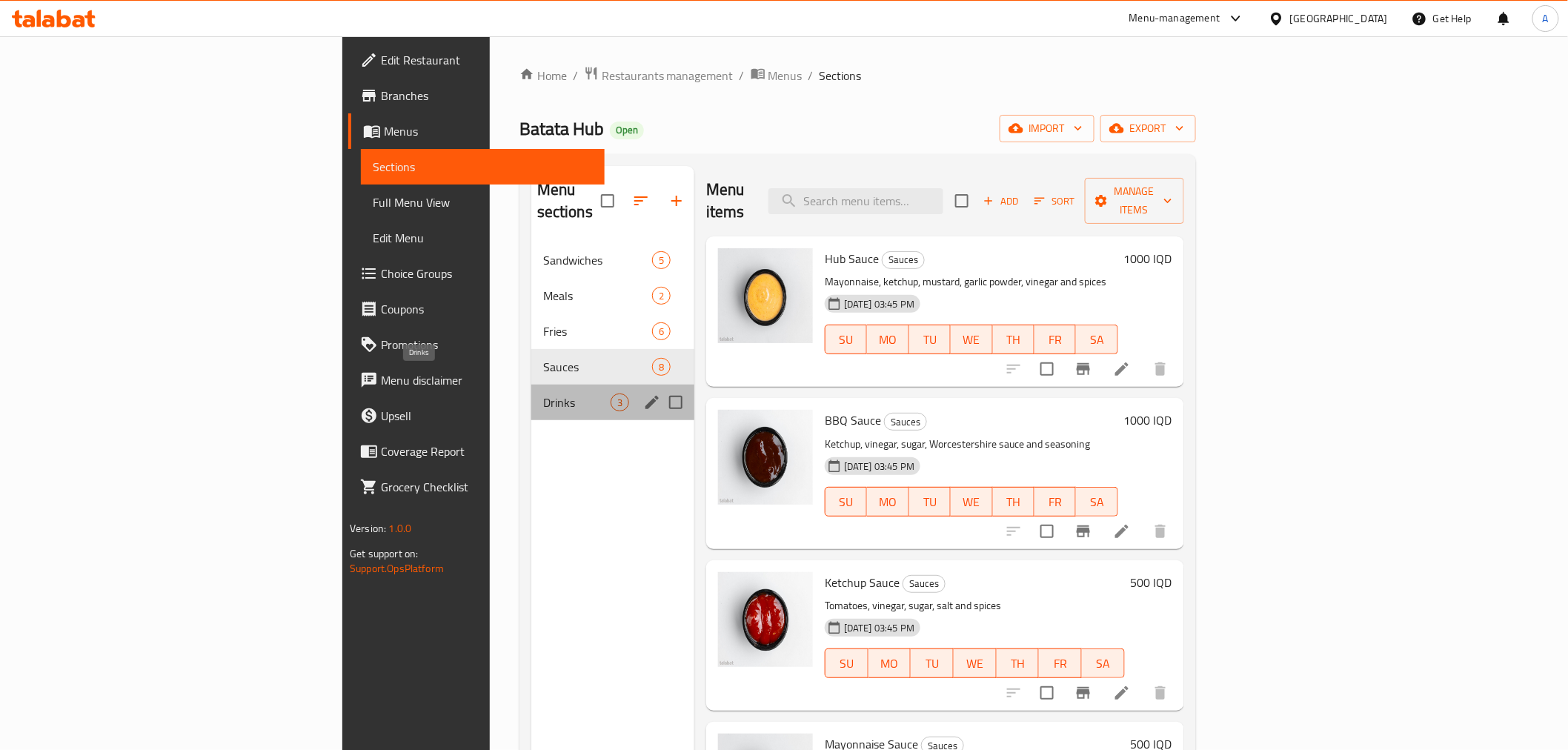
click at [543, 394] on span "Drinks" at bounding box center [576, 403] width 68 height 18
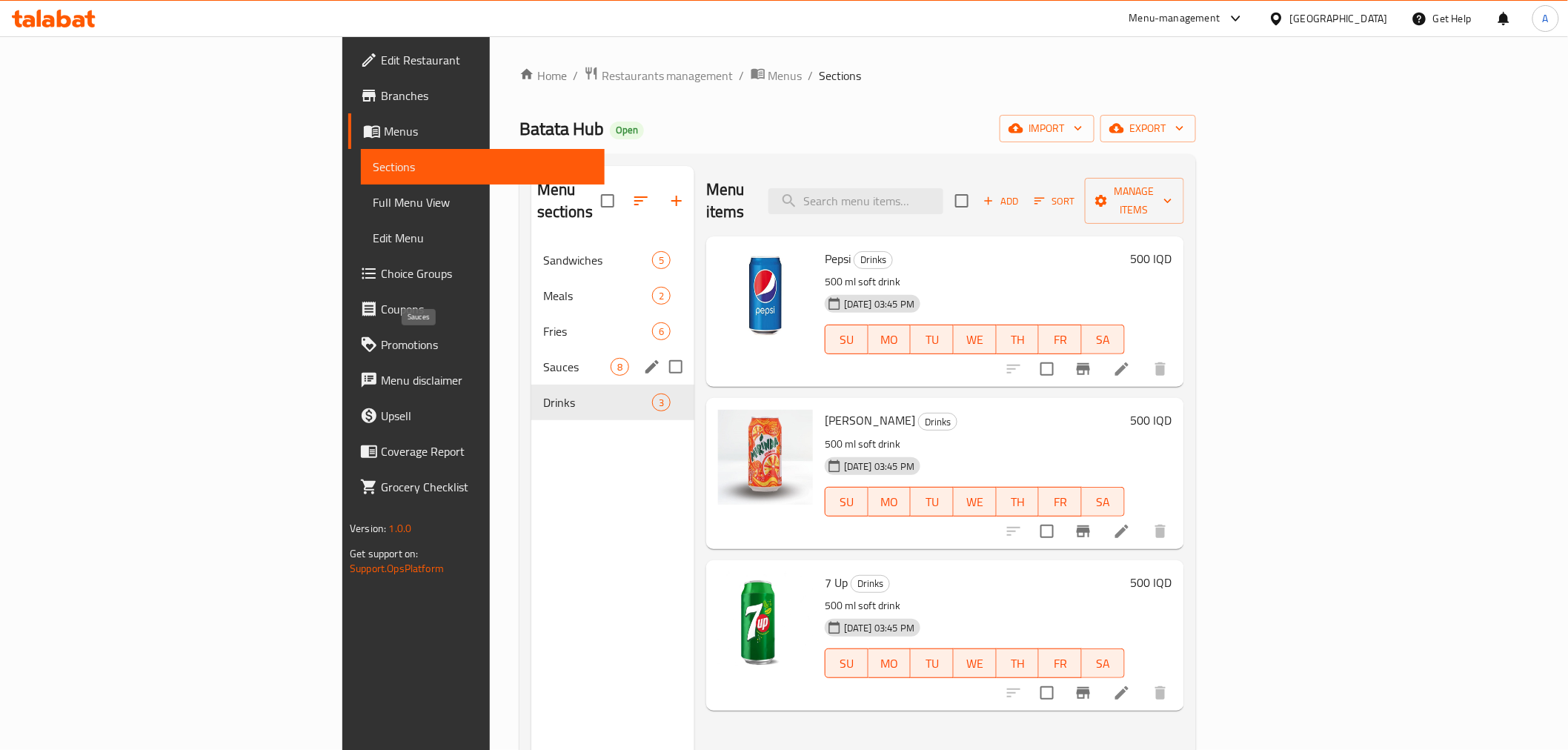
click at [543, 358] on span "Sauces" at bounding box center [576, 367] width 68 height 18
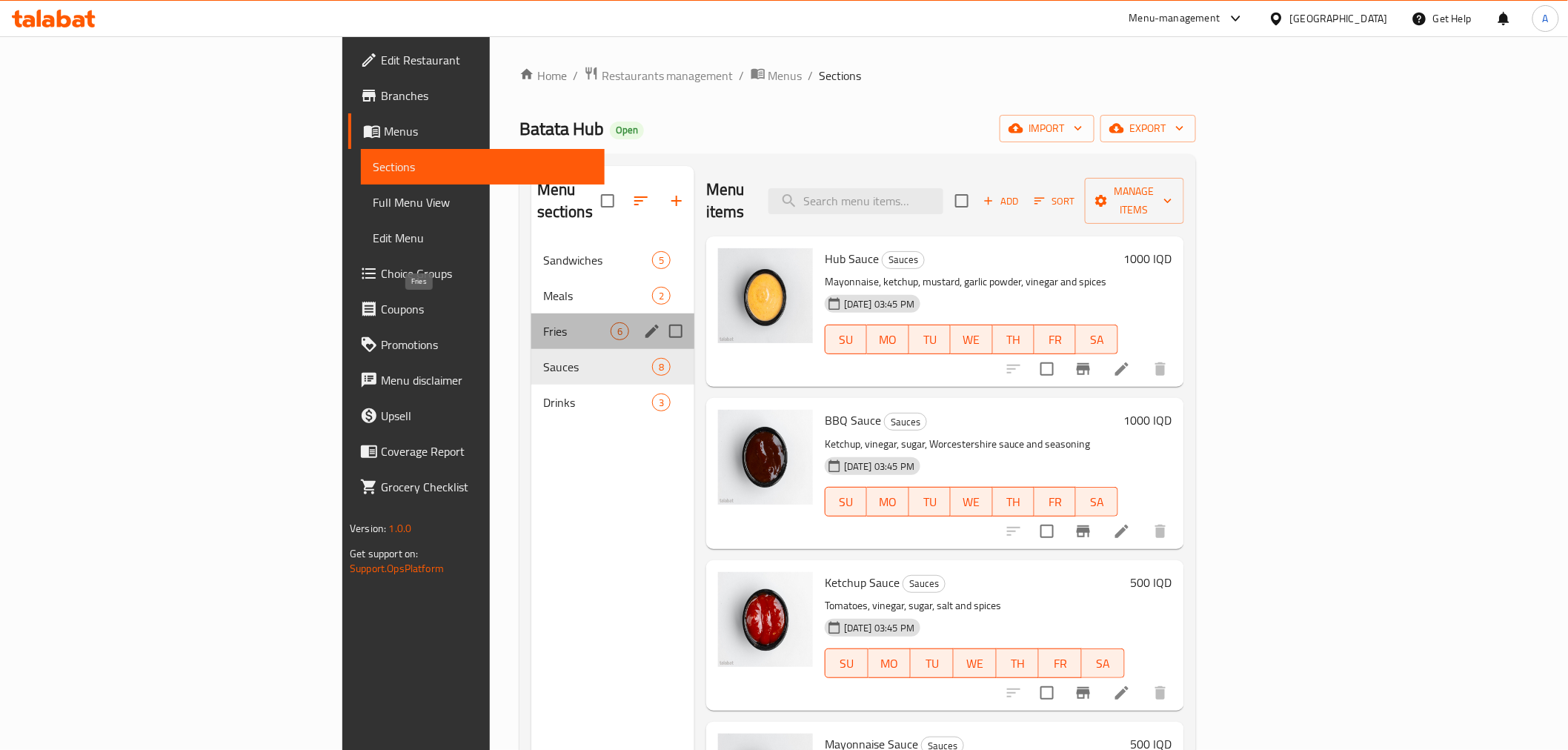
click at [543, 322] on span "Fries" at bounding box center [576, 331] width 68 height 18
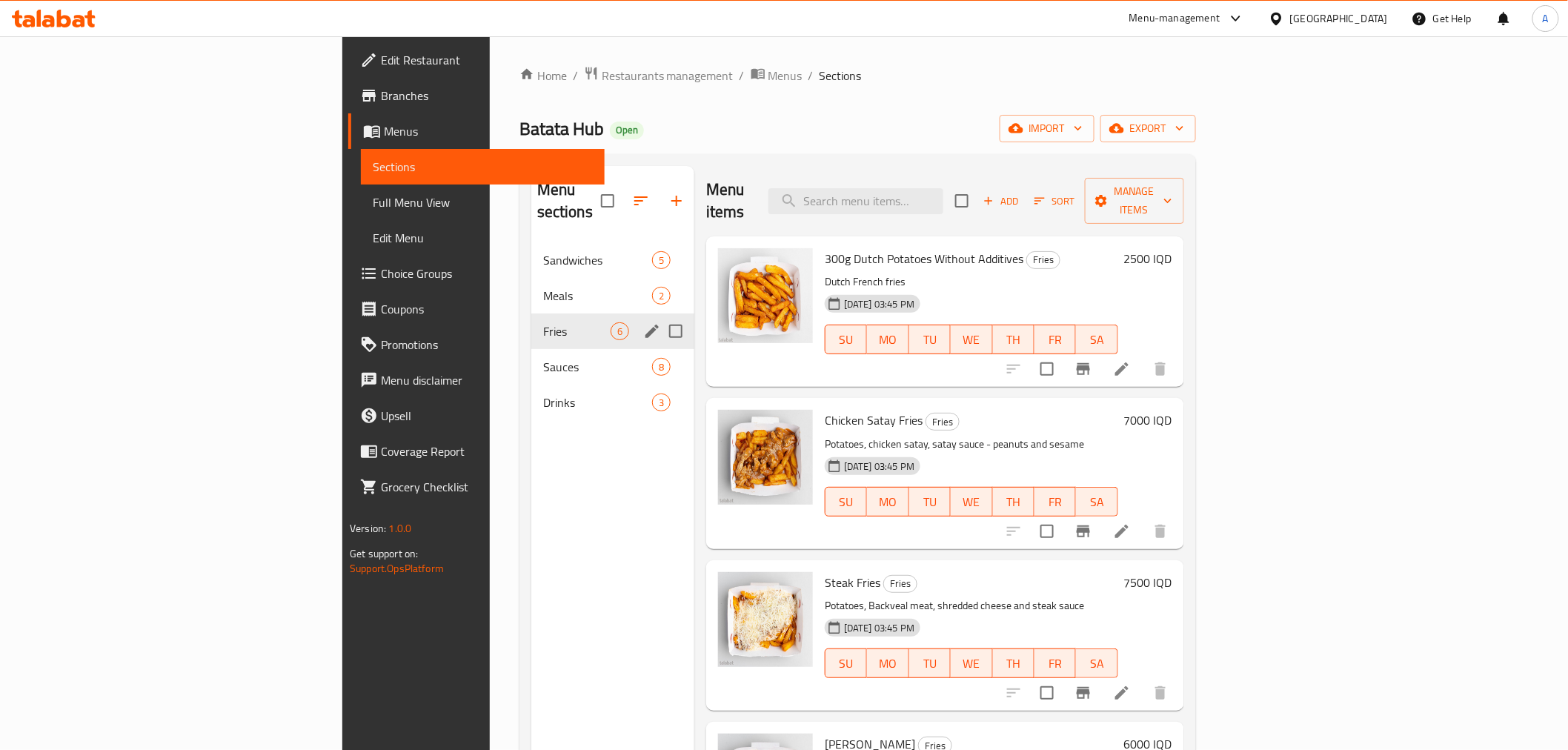
click at [543, 287] on span "Meals" at bounding box center [598, 296] width 109 height 18
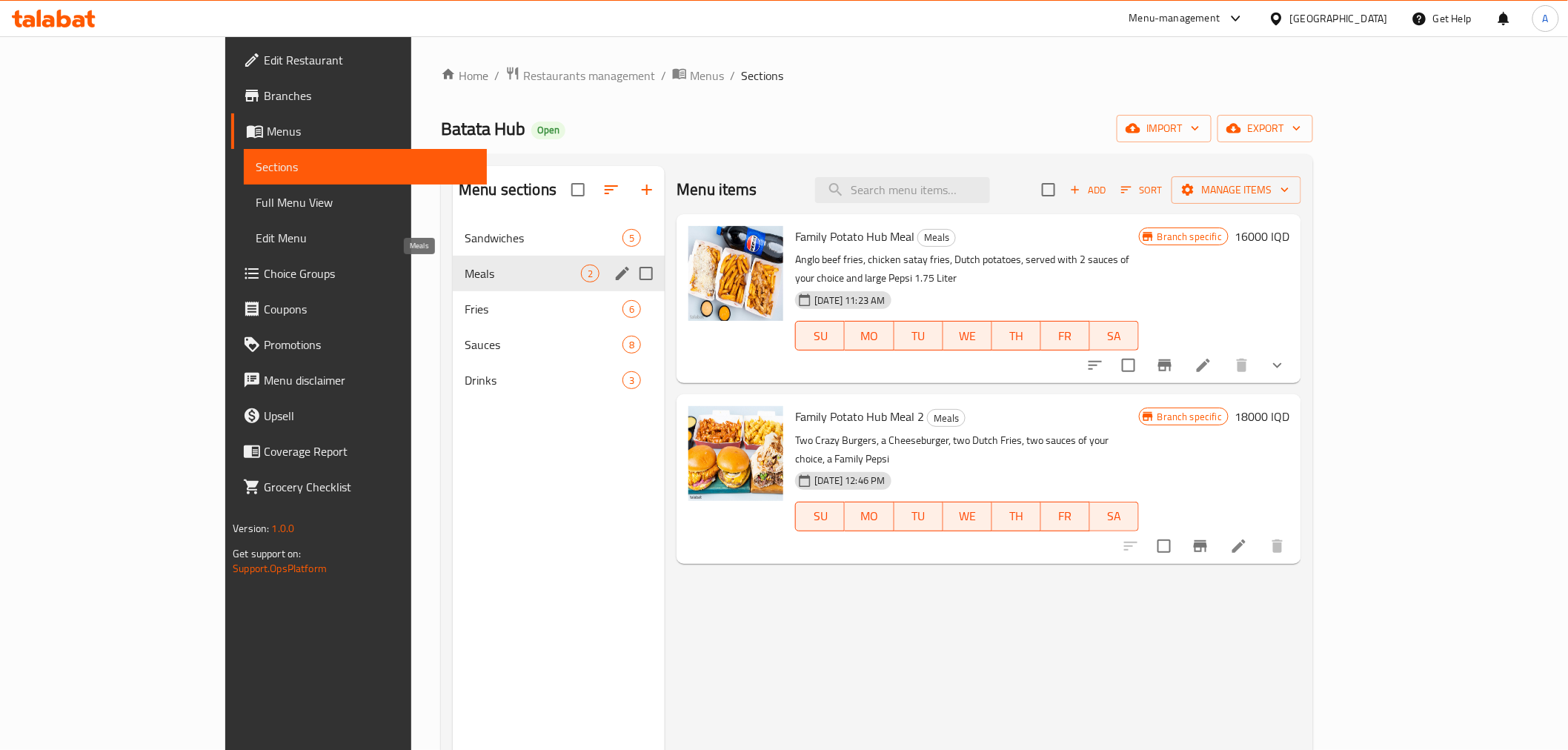
click at [453, 295] on div "Fries 6" at bounding box center [559, 309] width 212 height 36
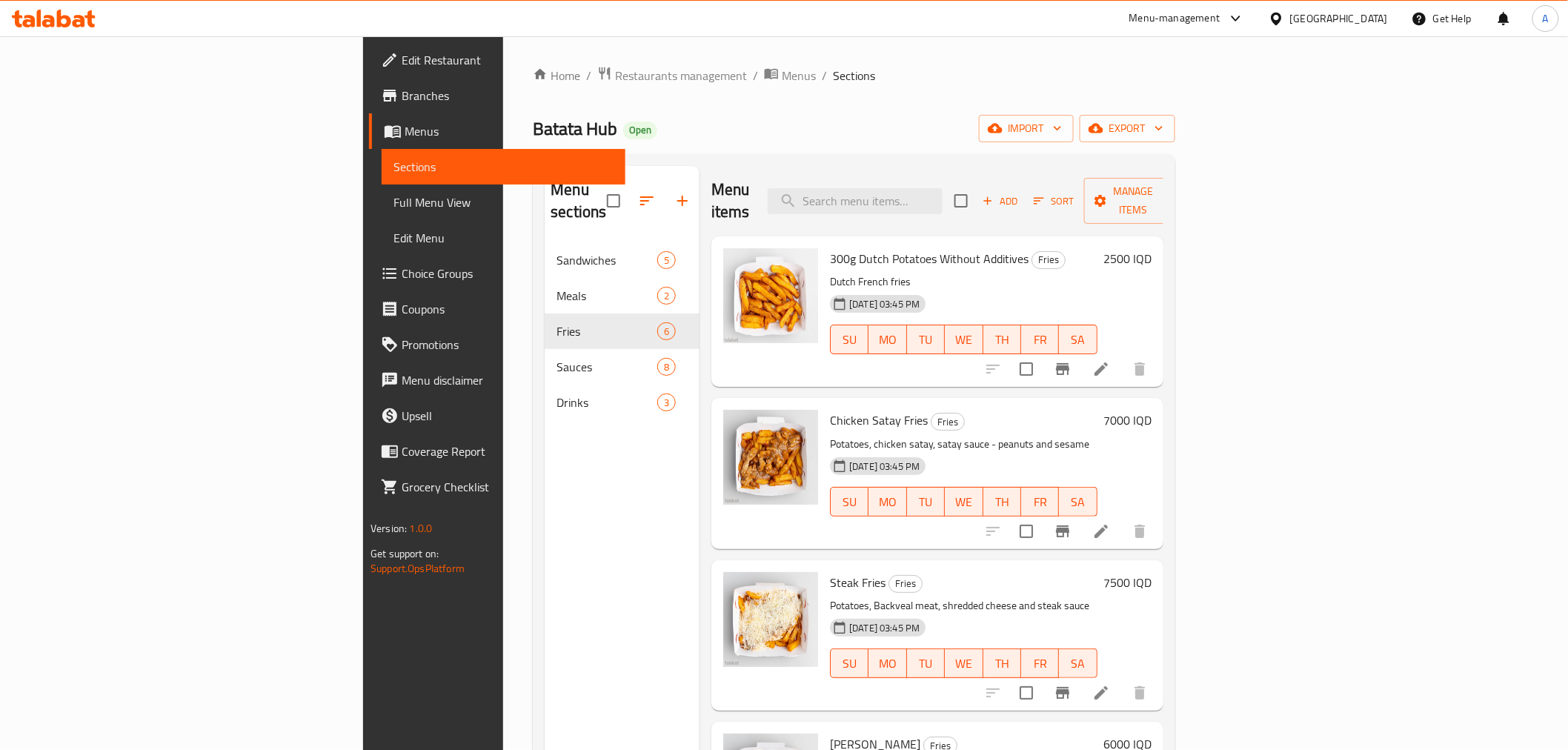
click at [1020, 193] on span "Add" at bounding box center [1000, 201] width 40 height 17
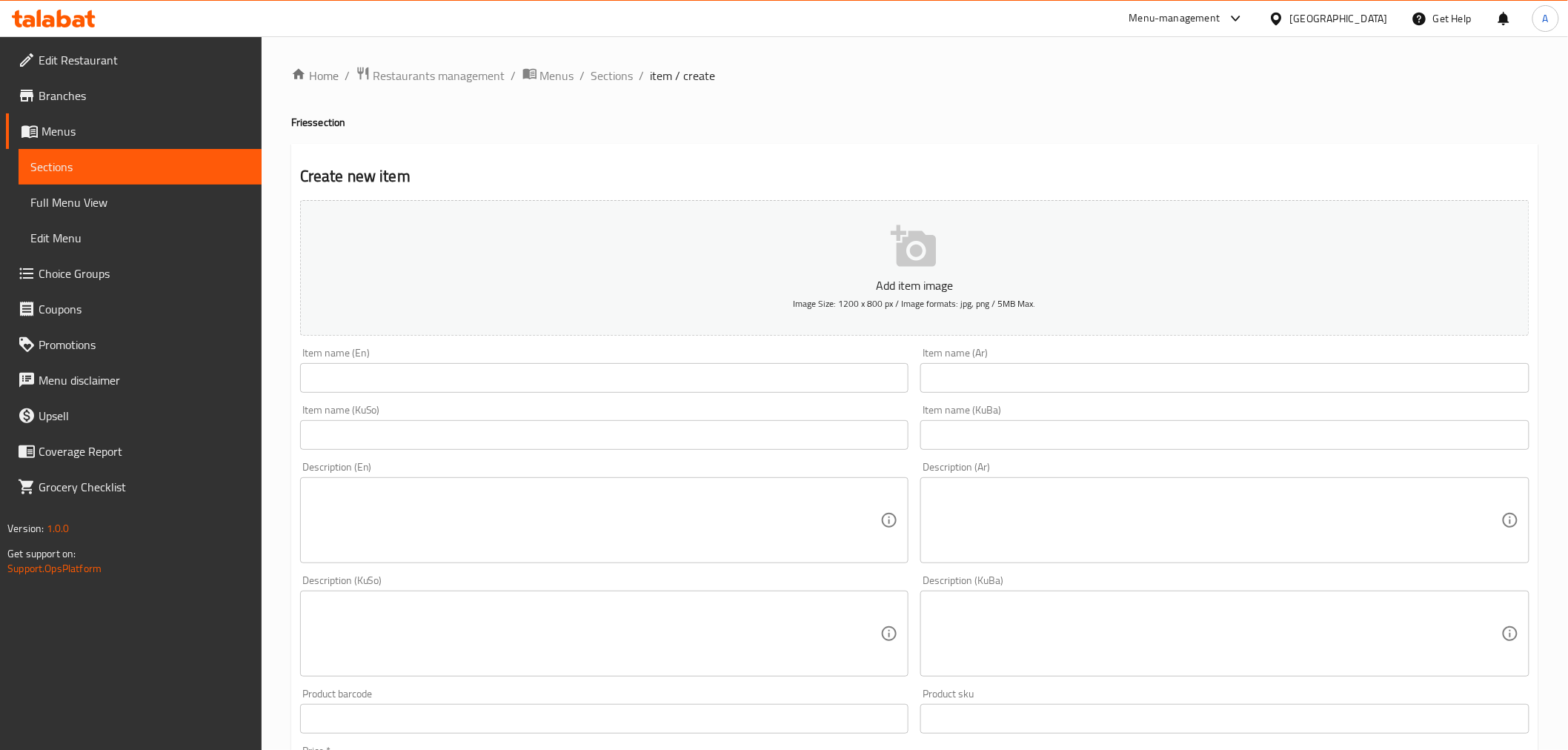
click at [446, 381] on input "text" at bounding box center [605, 378] width 609 height 30
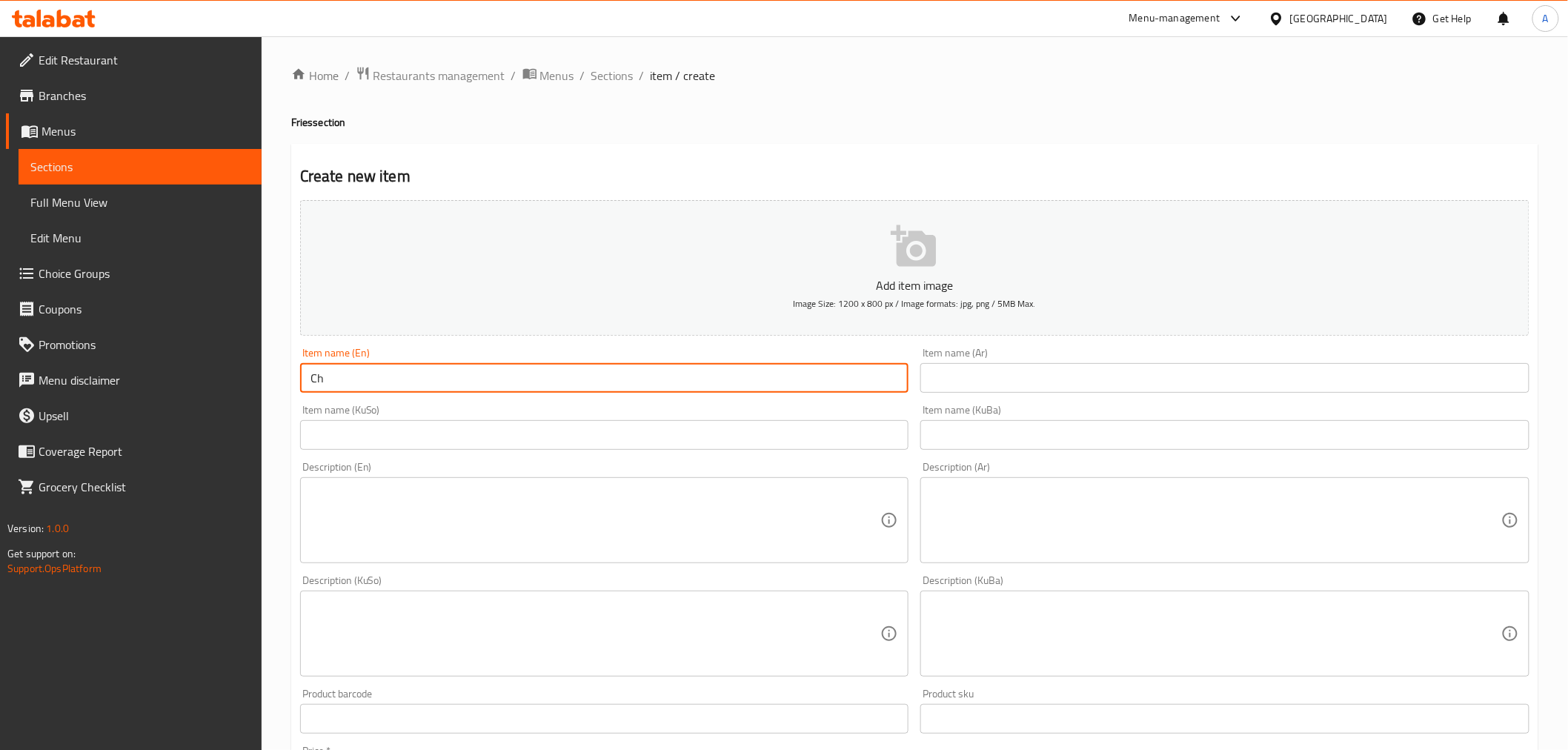
type input "C"
click at [419, 379] on input "Fries With Chees" at bounding box center [605, 378] width 609 height 30
type input "Fries With Cheese"
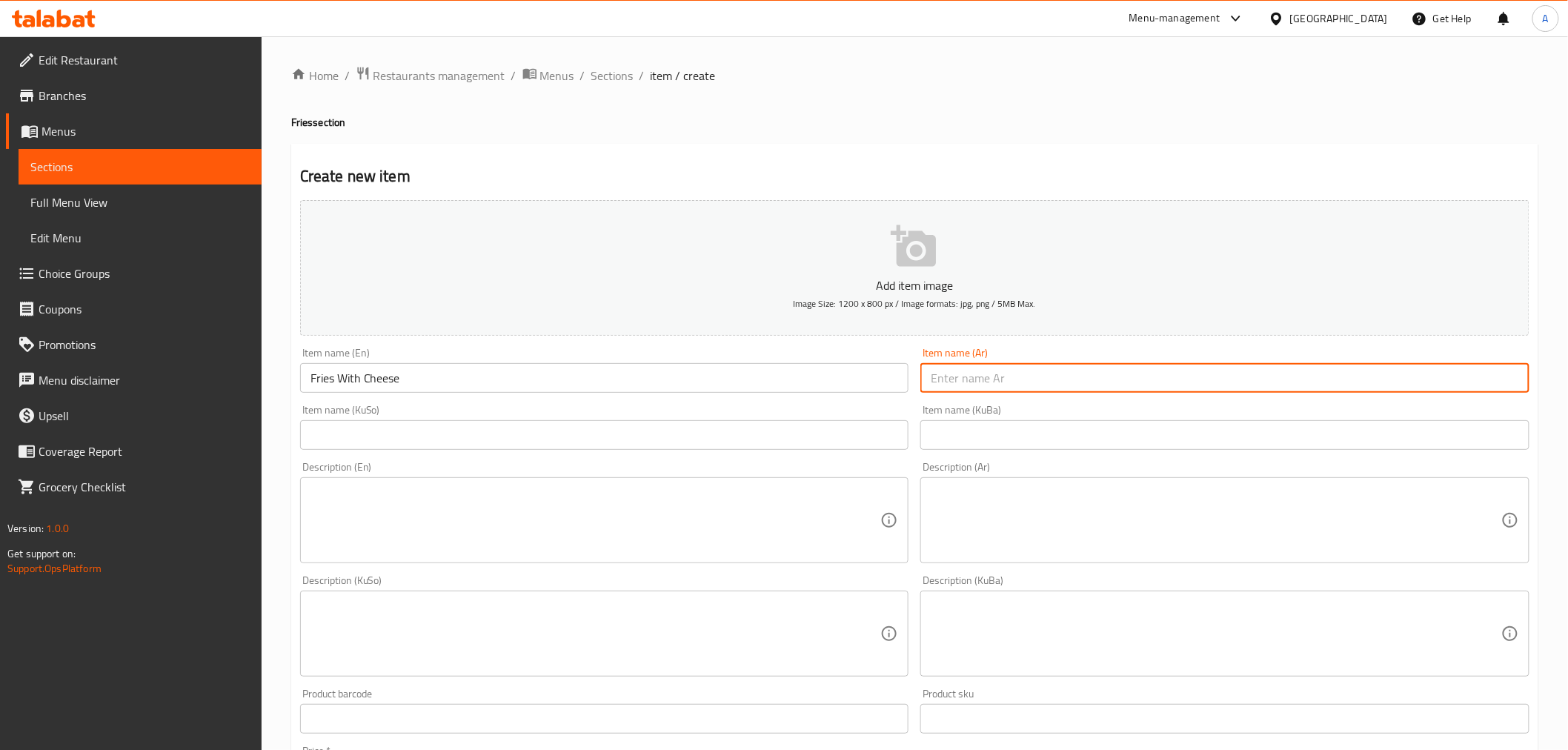
click at [1094, 387] on input "text" at bounding box center [1225, 378] width 609 height 30
type input "بطاطا بالجبن"
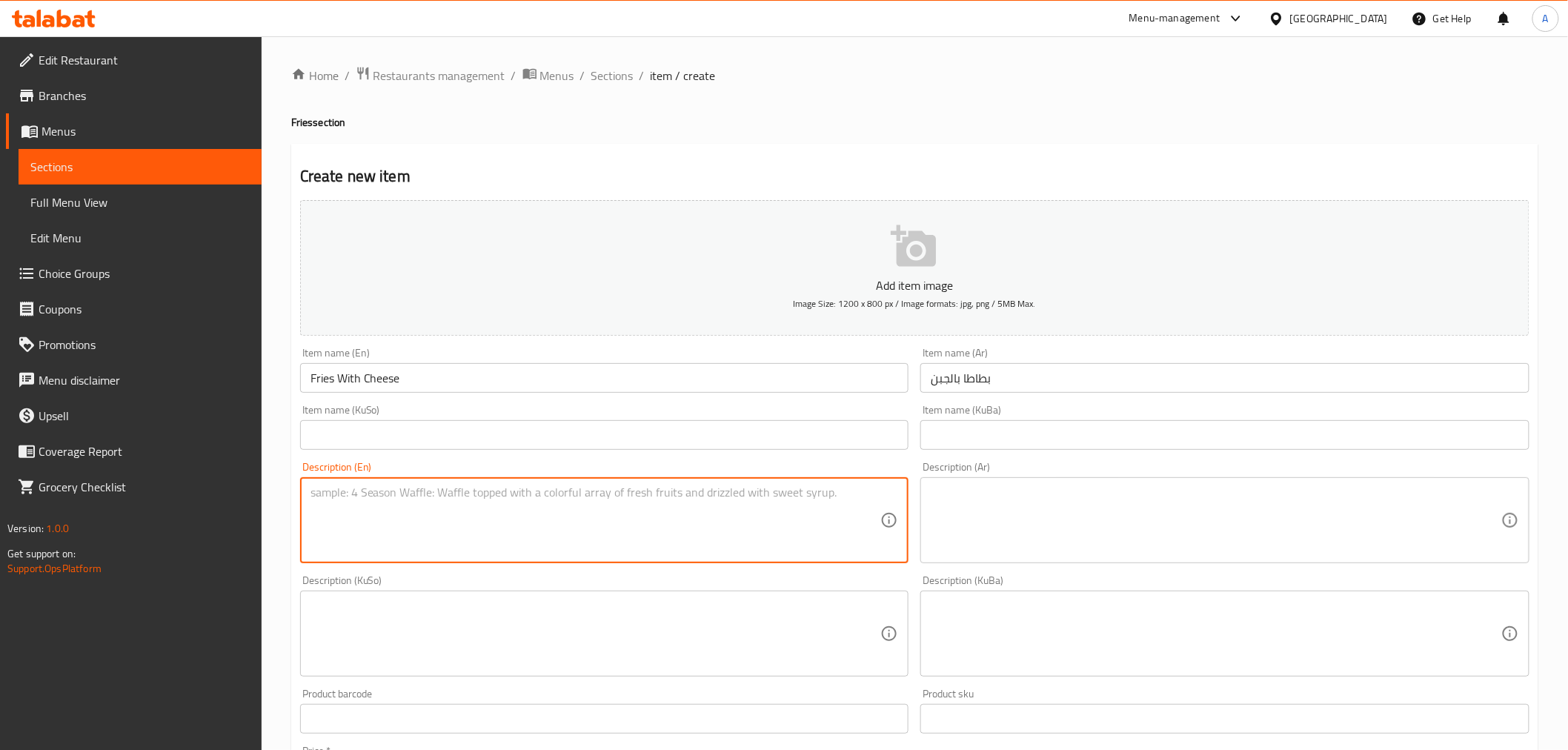
click at [489, 519] on textarea at bounding box center [596, 520] width 570 height 70
type textarea "ب"
type textarea "Fried Dutch Potato , Cheddar Cheese."
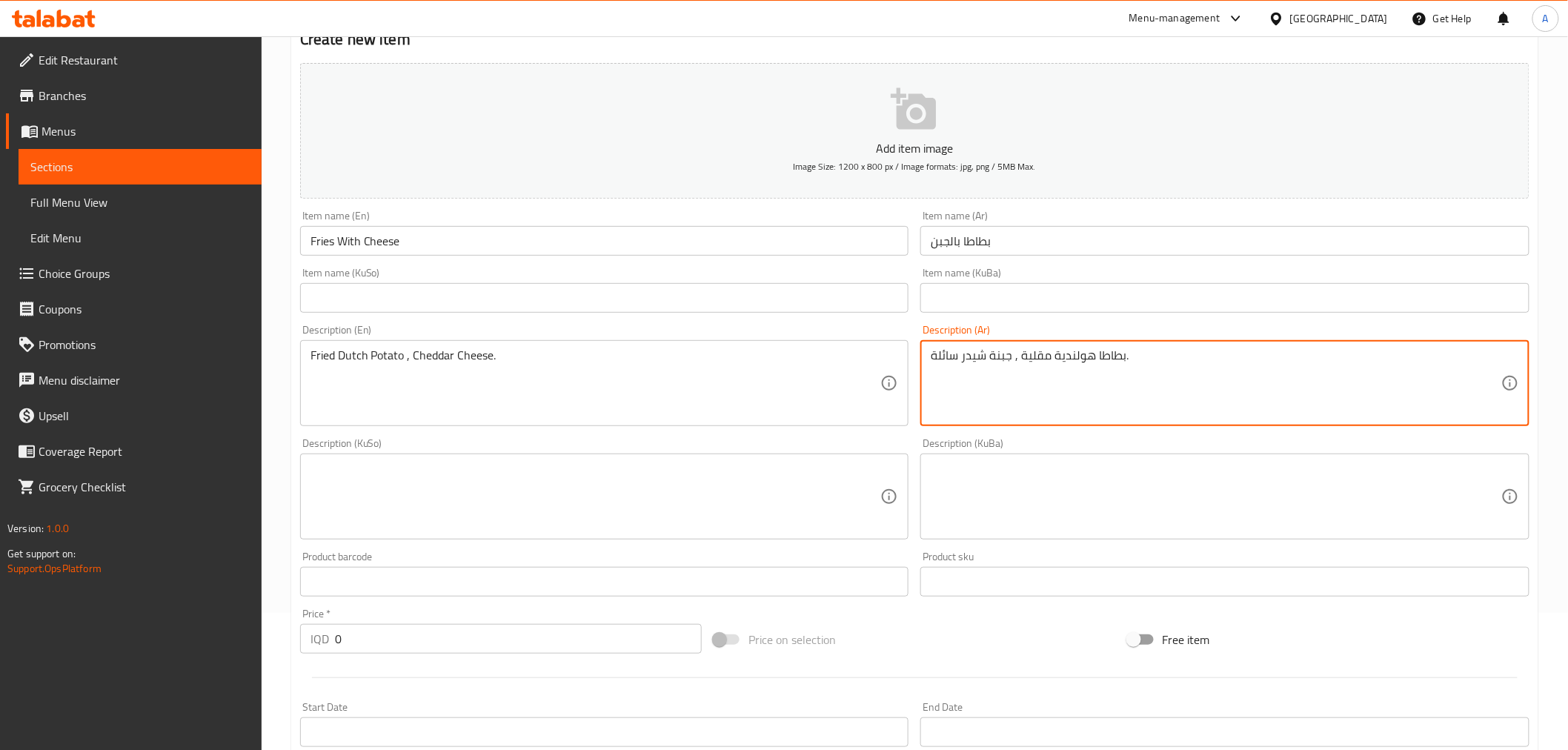
scroll to position [329, 0]
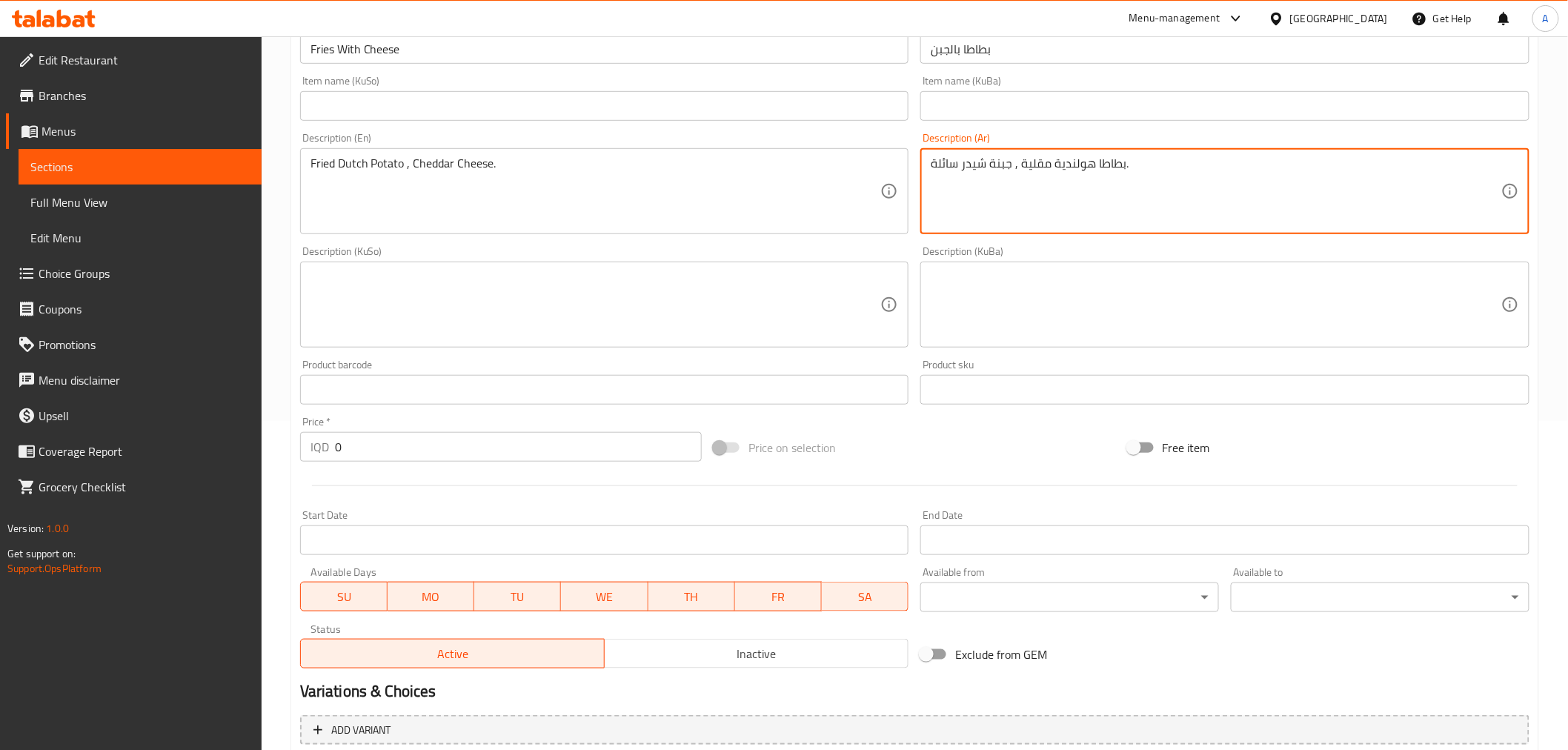
type textarea "بطاطا هولندية مقلية , جبنة شيدر سائلة."
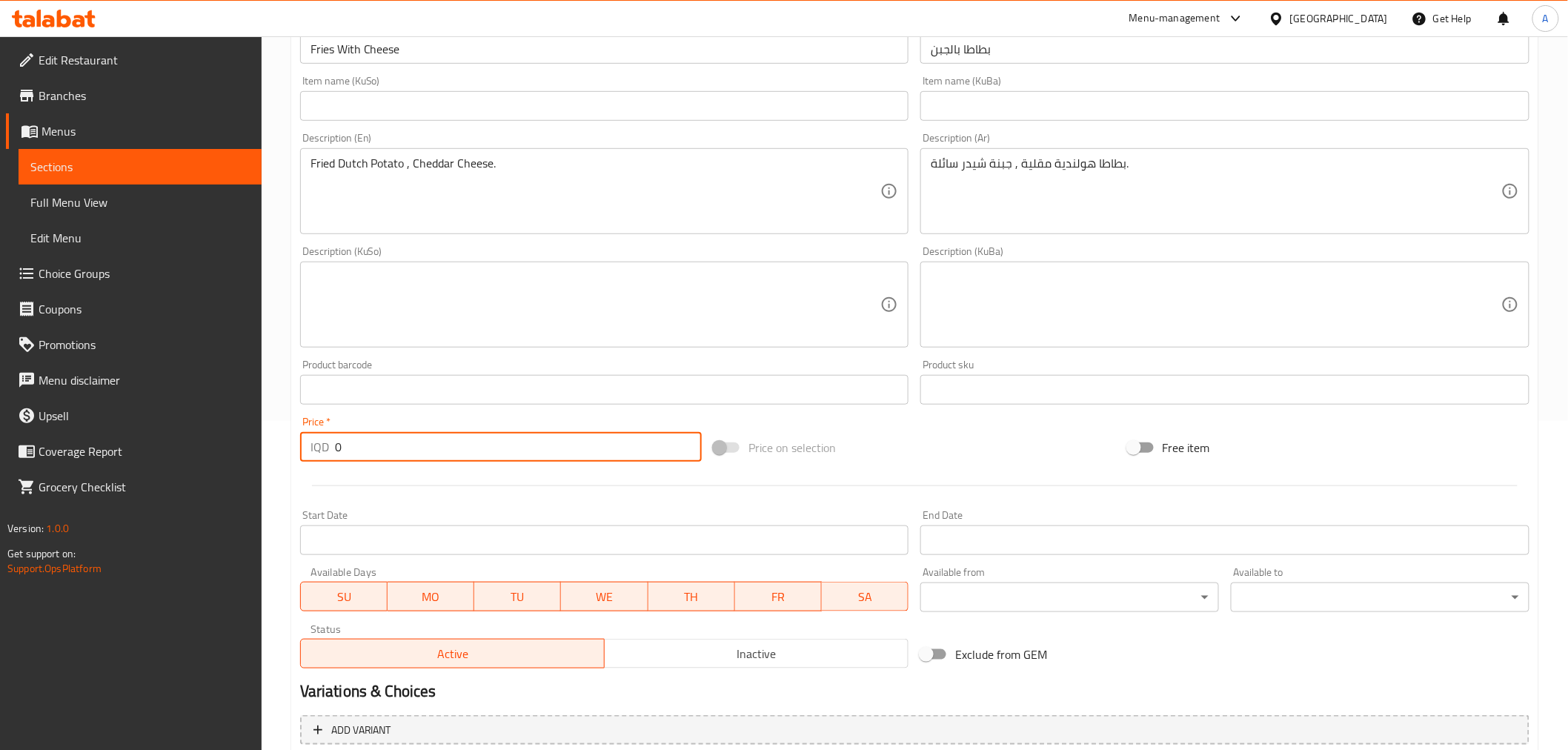
click at [398, 432] on input "0" at bounding box center [519, 446] width 367 height 30
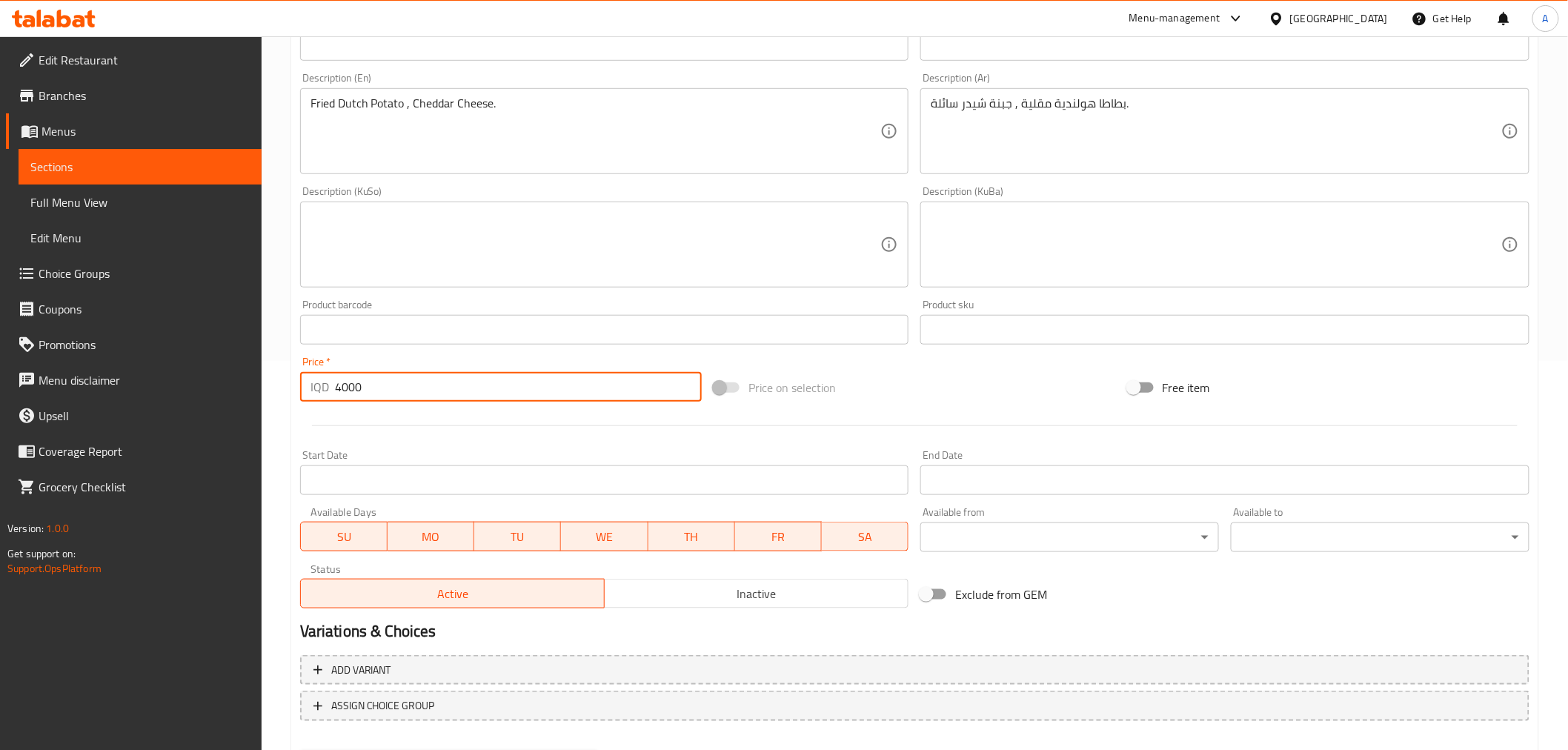
scroll to position [465, 0]
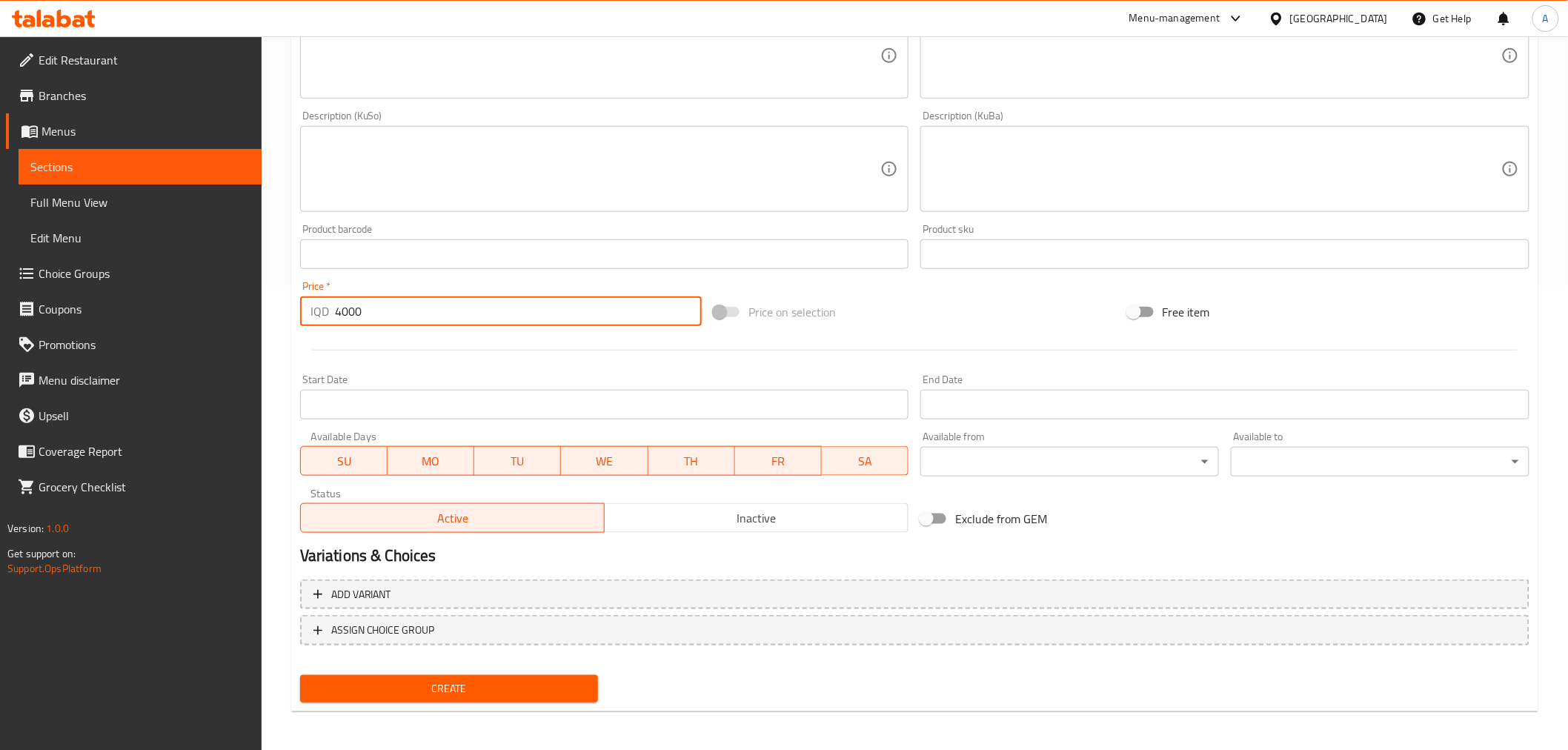
type input "4000"
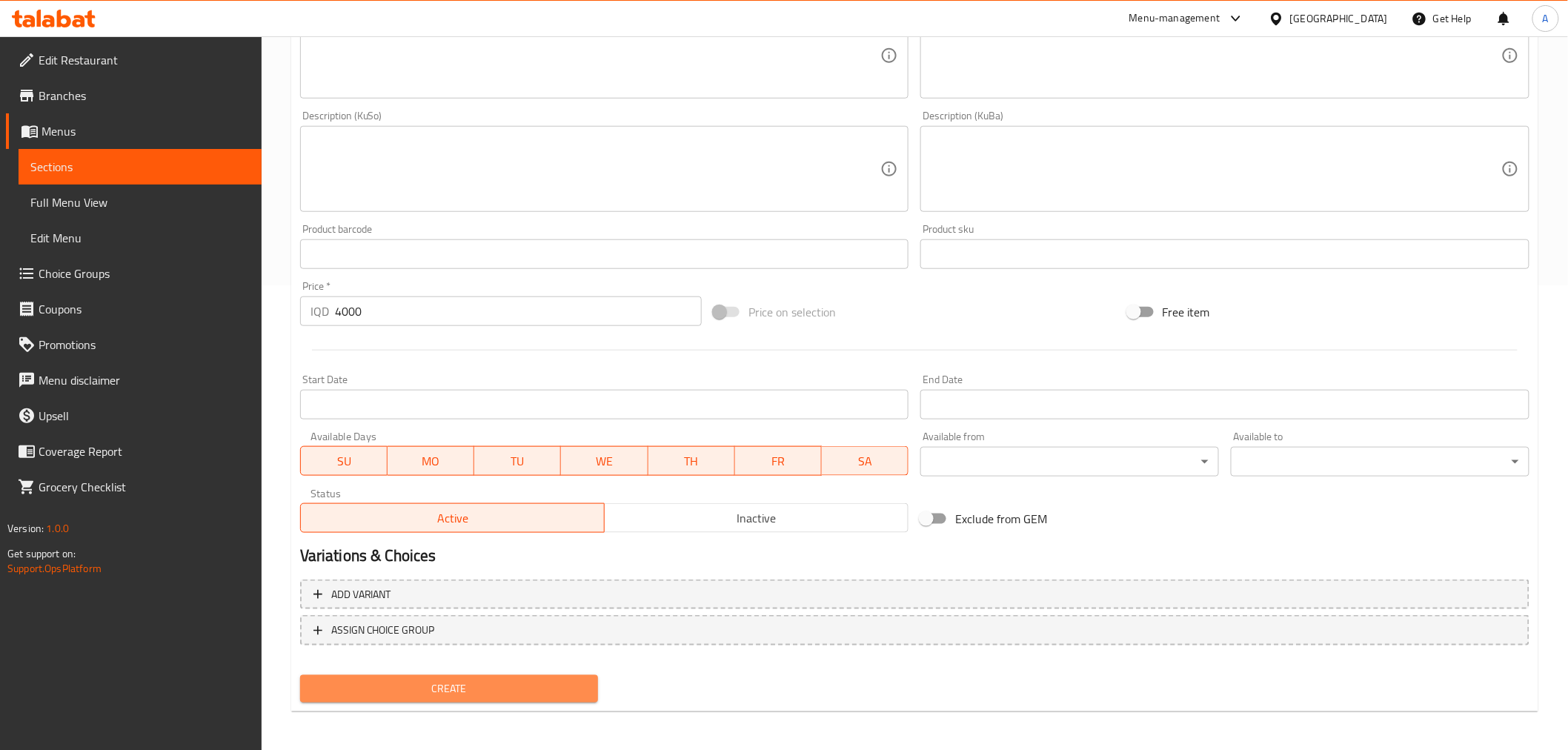
click at [470, 680] on span "Create" at bounding box center [449, 689] width 275 height 18
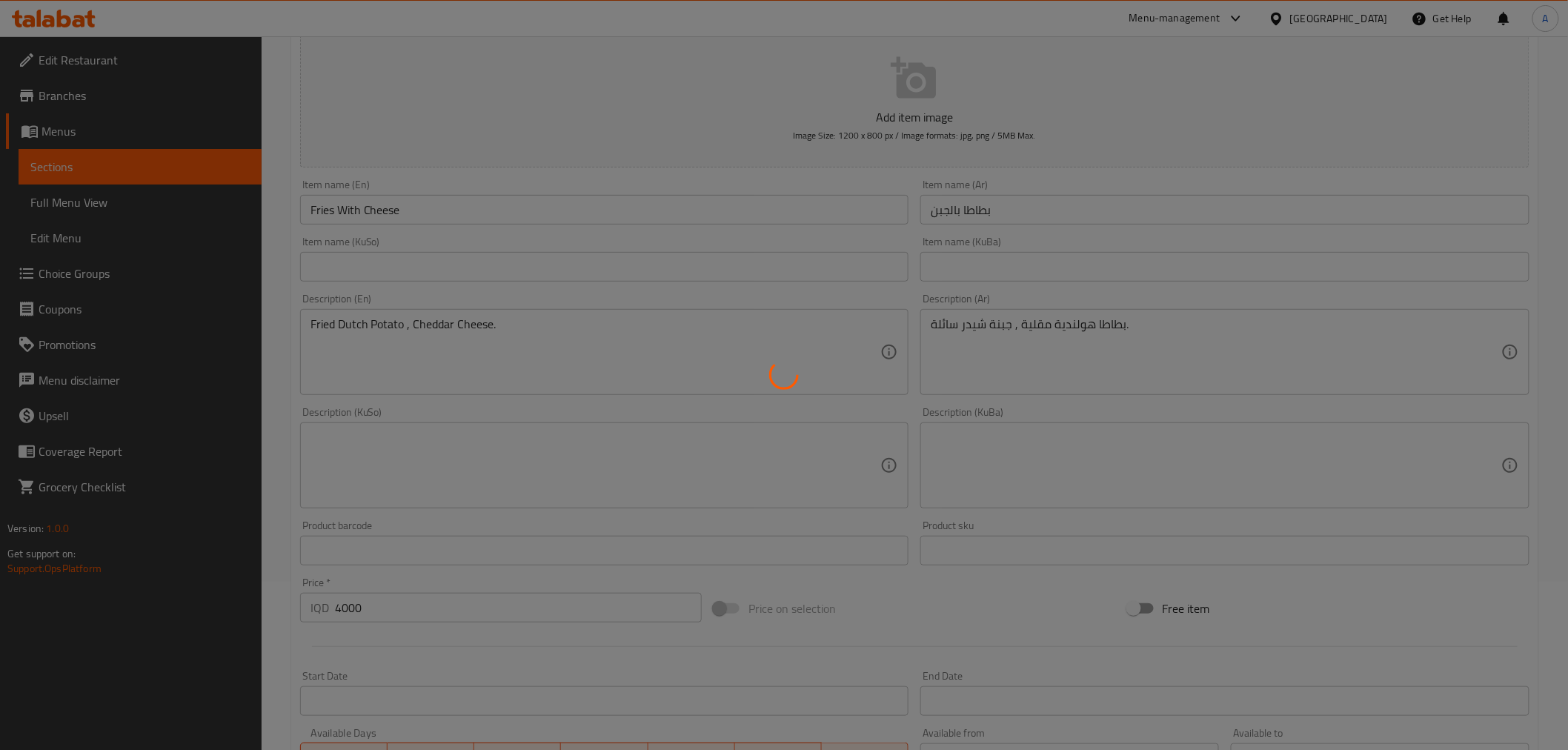
scroll to position [0, 0]
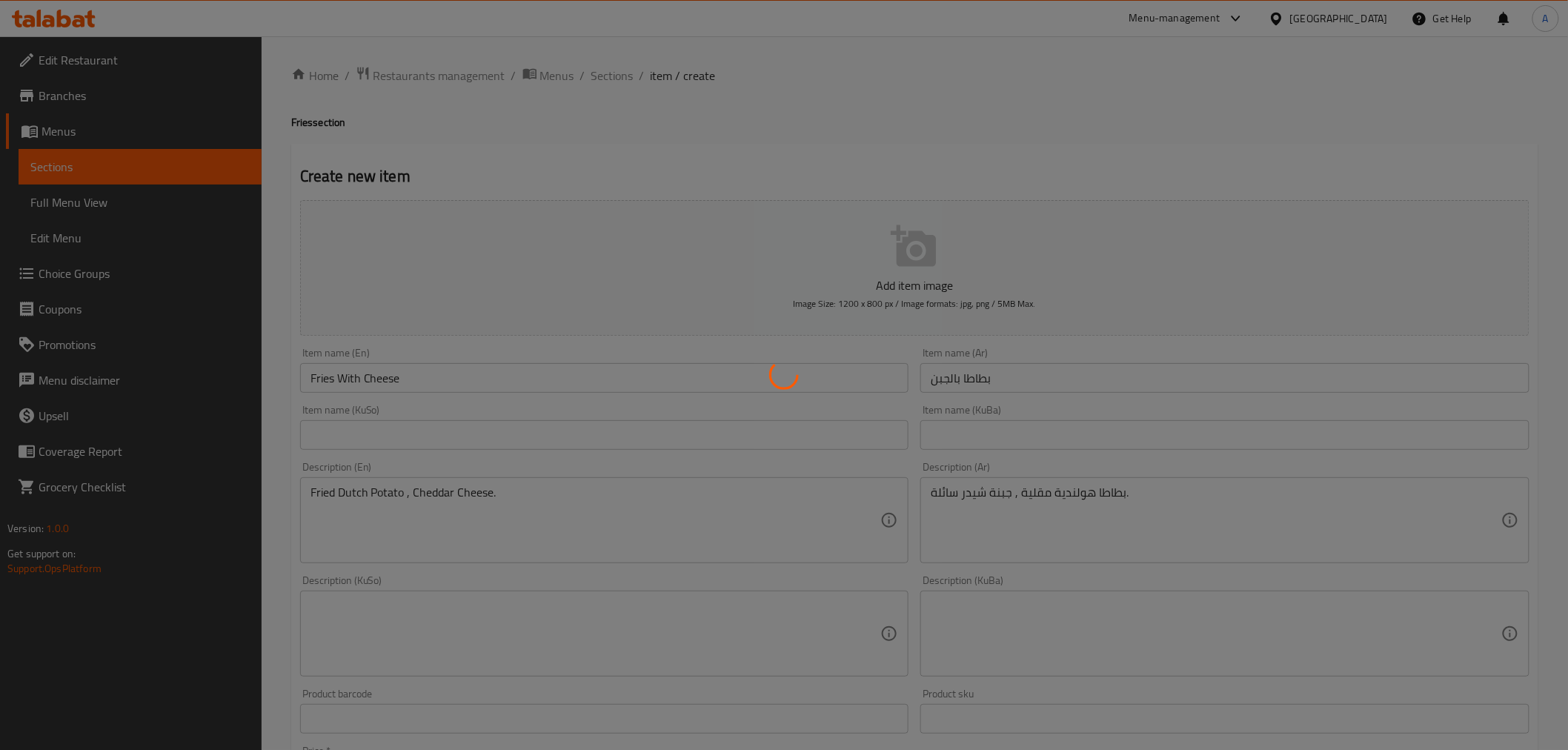
type input "0"
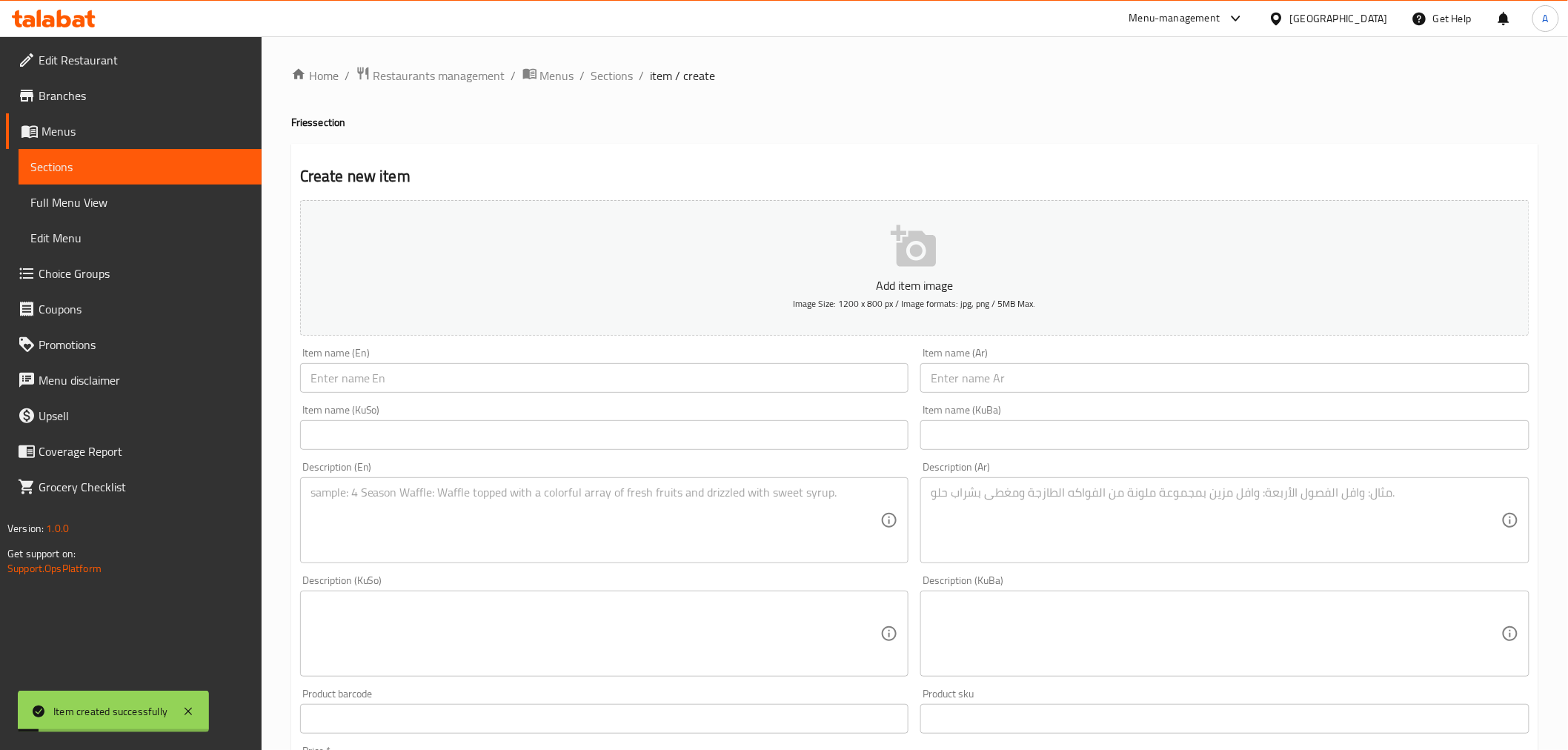
click at [620, 61] on div "Home / Restaurants management / Menus / Sections / item / create Fries section …" at bounding box center [914, 626] width 1307 height 1181
click at [608, 77] on span "Sections" at bounding box center [612, 75] width 42 height 18
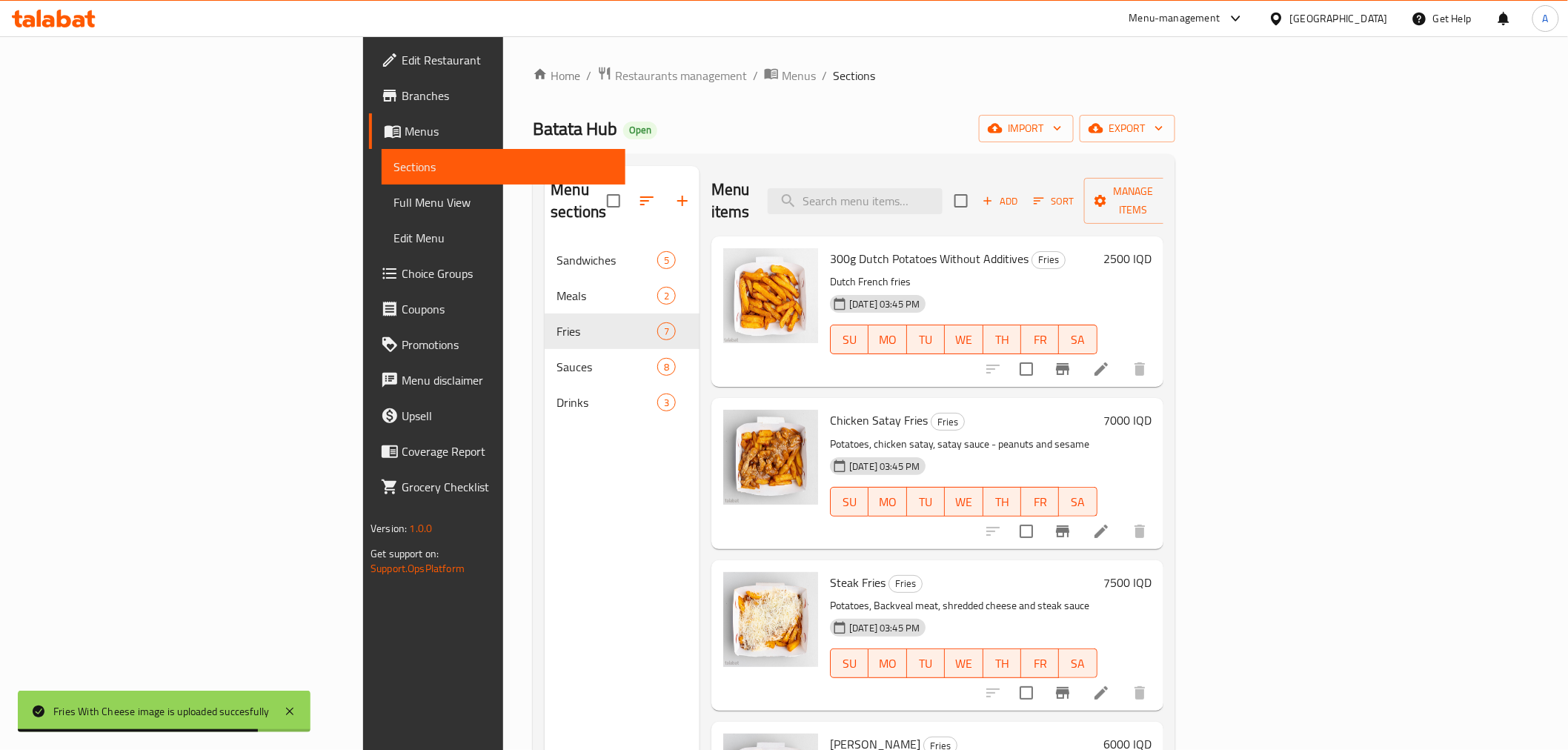
click at [1075, 195] on span "Sort" at bounding box center [1054, 201] width 40 height 17
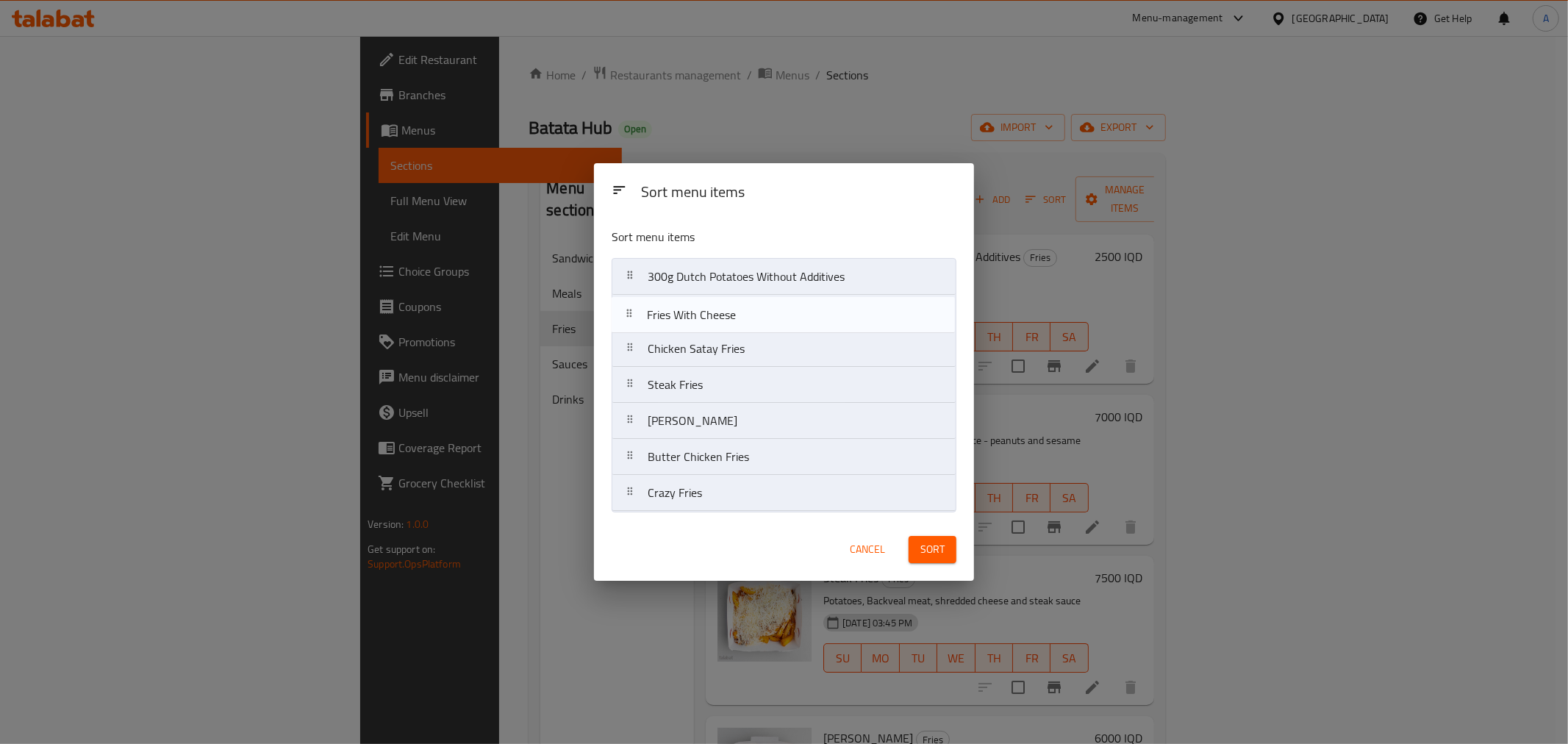
drag, startPoint x: 742, startPoint y: 504, endPoint x: 754, endPoint y: 312, distance: 192.4
click at [754, 312] on nav "300g Dutch Potatoes Without Additives Chicken Satay Fries Steak Fries Alfredo F…" at bounding box center [784, 384] width 345 height 253
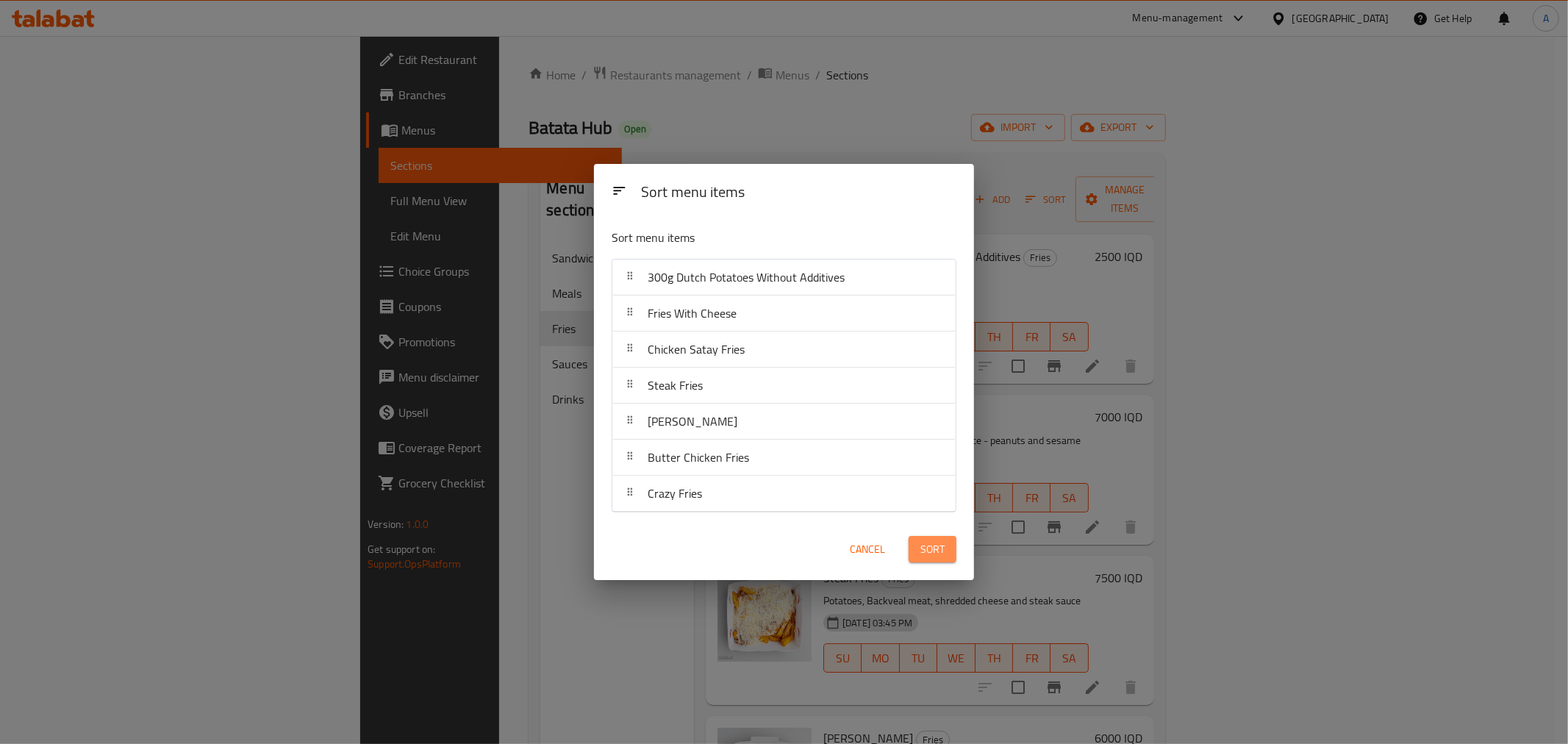
click at [932, 554] on span "Sort" at bounding box center [932, 549] width 24 height 18
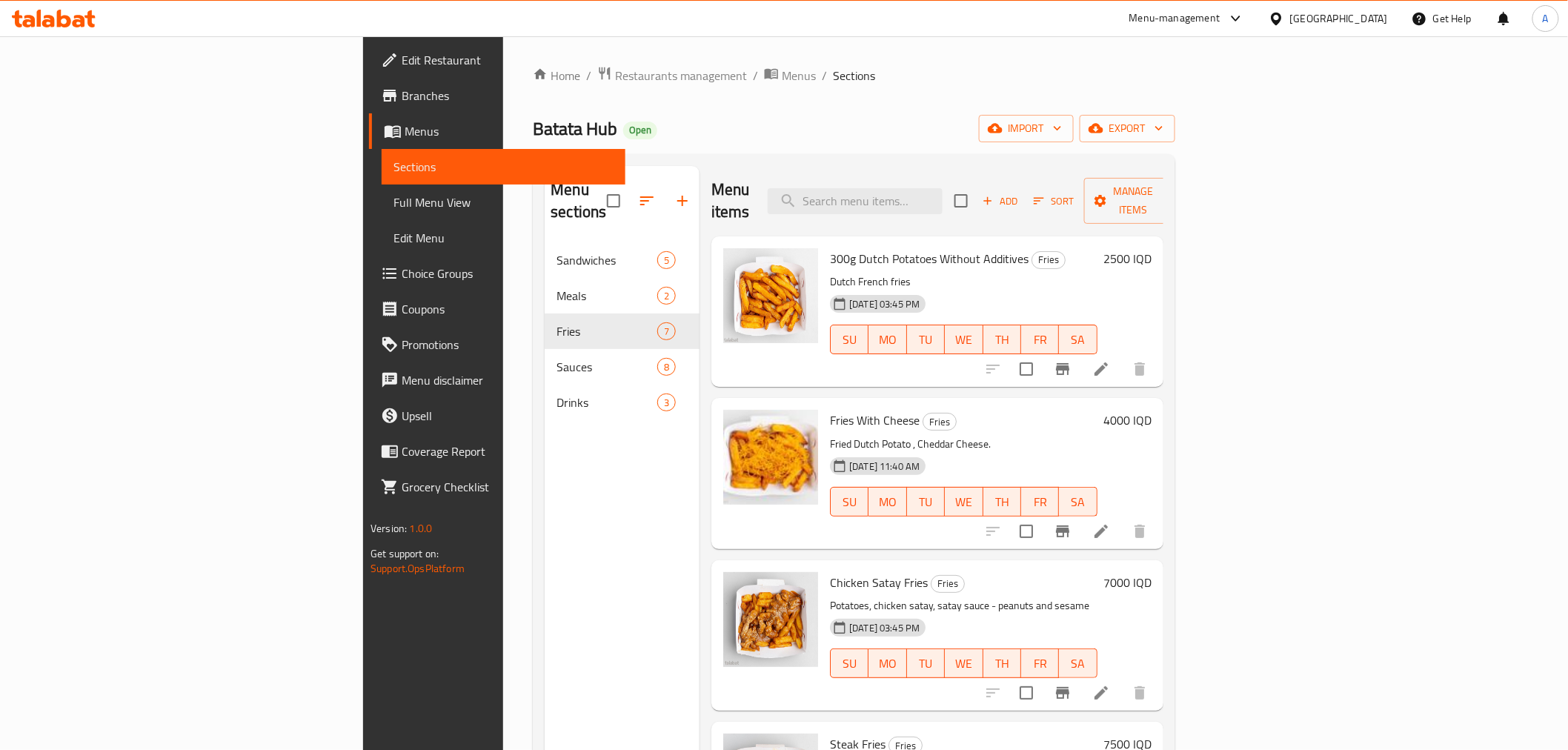
click at [1221, 12] on div "Menu-management" at bounding box center [1175, 18] width 91 height 18
click at [1190, 100] on div "Agent Campaigns Center" at bounding box center [1172, 100] width 112 height 17
